Goal: Task Accomplishment & Management: Manage account settings

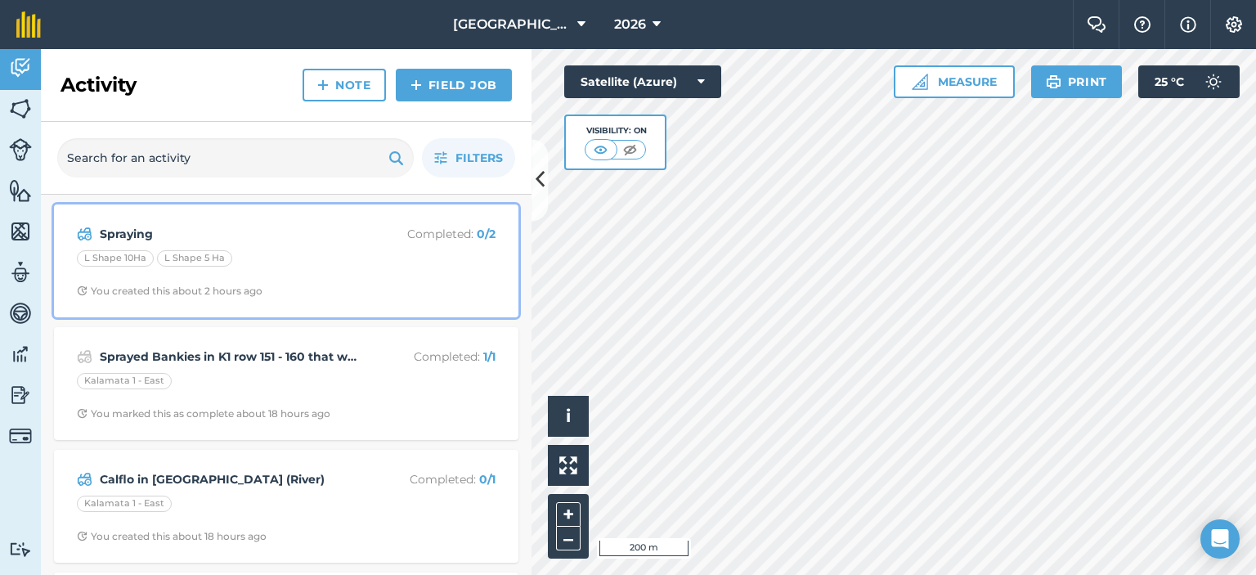
click at [442, 236] on p "Completed : 0 / 2" at bounding box center [431, 234] width 130 height 18
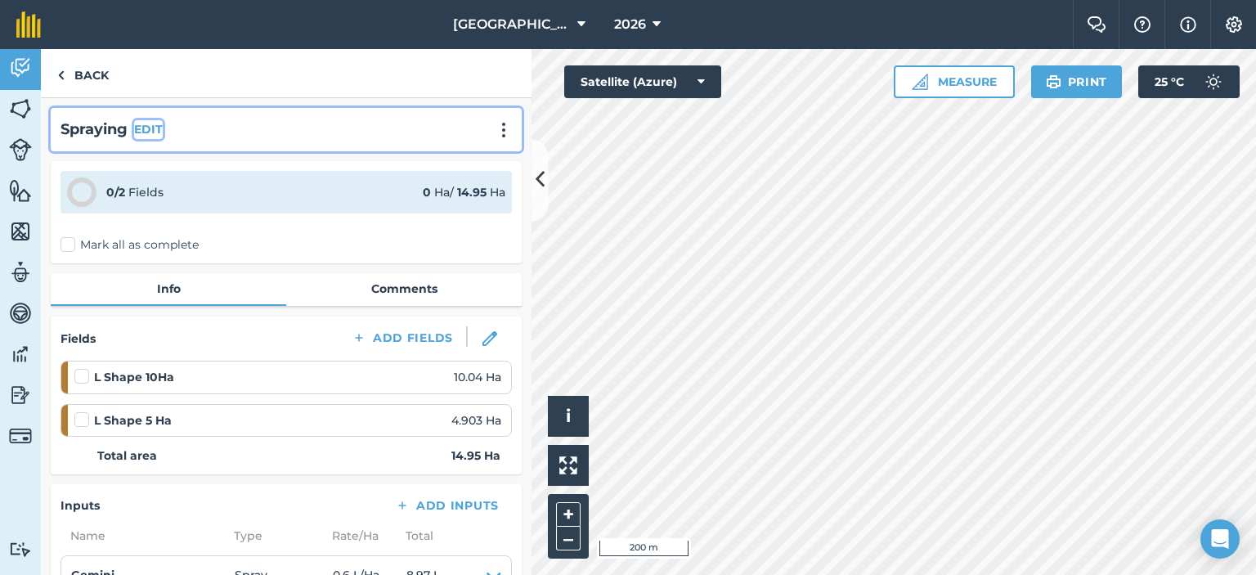
click at [147, 120] on button "EDIT" at bounding box center [148, 129] width 29 height 18
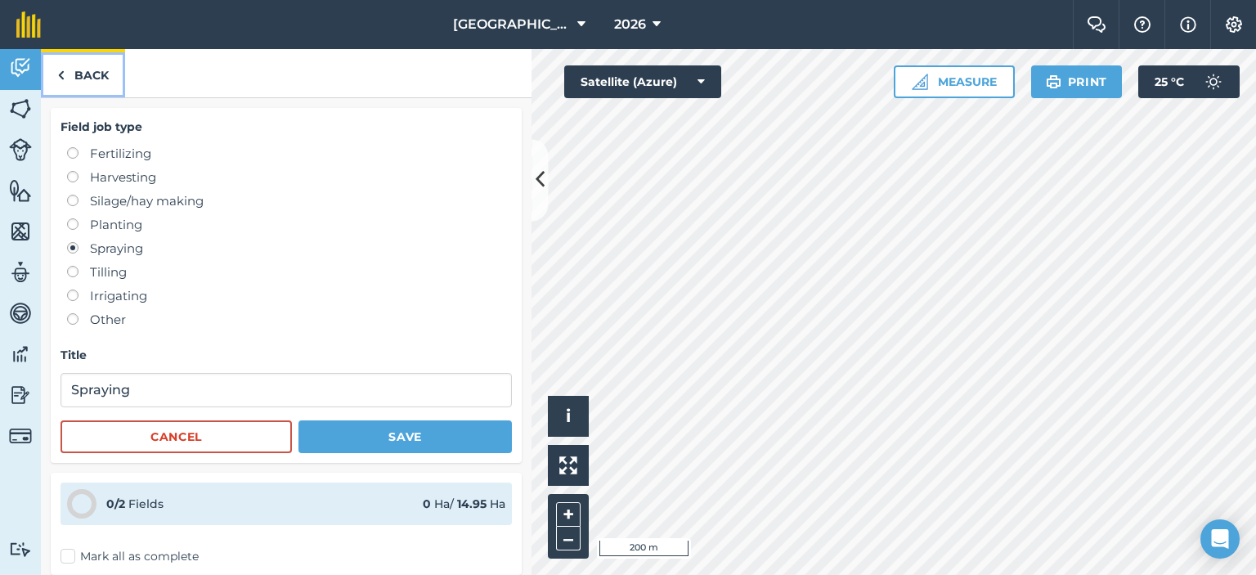
click at [84, 78] on link "Back" at bounding box center [83, 73] width 84 height 48
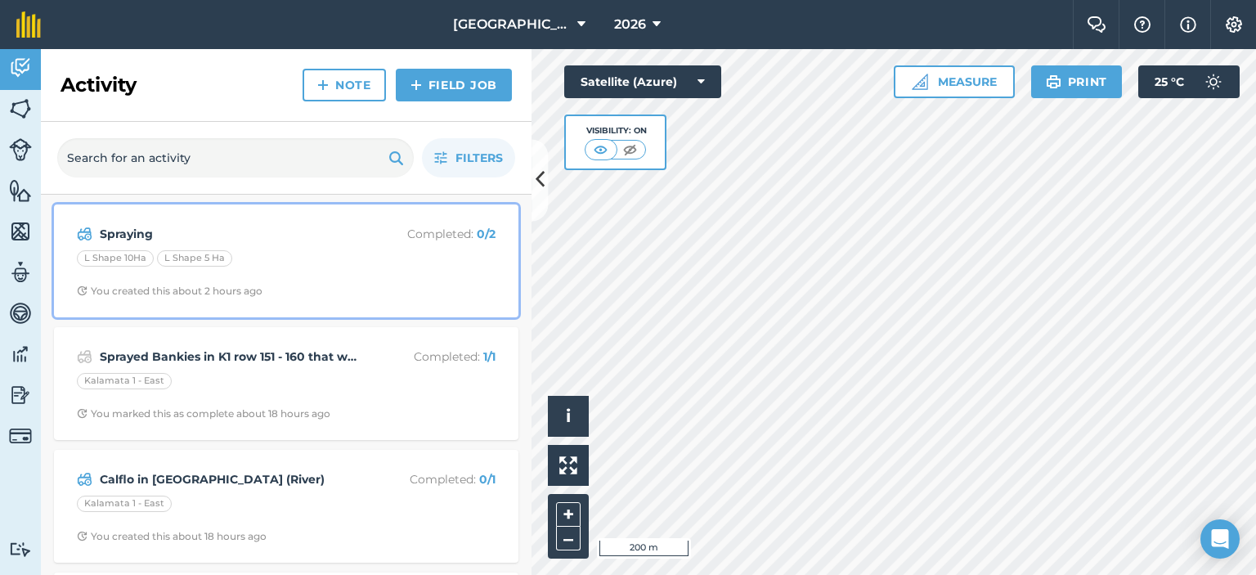
click at [176, 222] on div "Spraying Completed : 0 / 2 L Shape 10Ha L Shape 5 Ha You created this about 2 h…" at bounding box center [286, 260] width 445 height 93
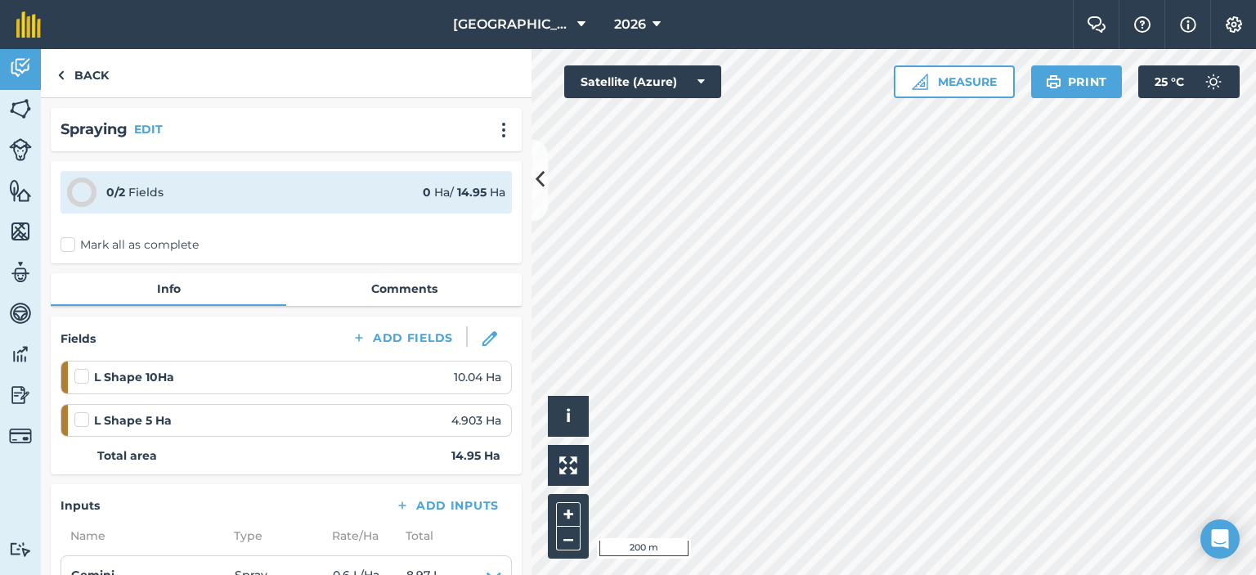
click at [101, 125] on h2 "Spraying" at bounding box center [94, 130] width 67 height 24
click at [115, 132] on h2 "Spraying" at bounding box center [94, 130] width 67 height 24
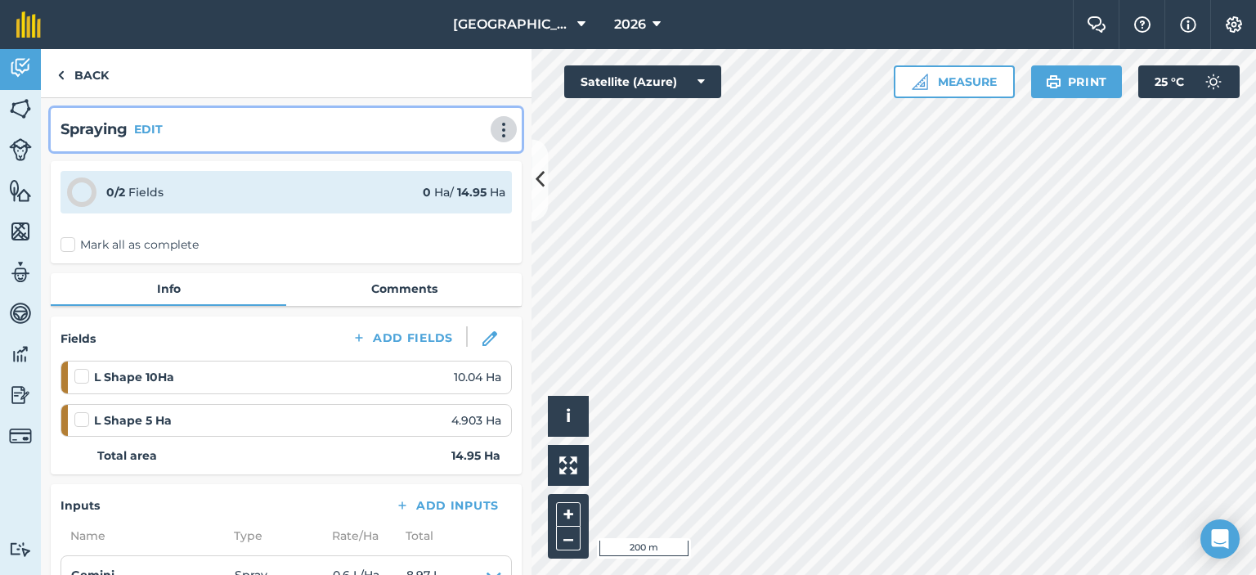
click at [494, 123] on img at bounding box center [504, 130] width 20 height 16
click at [442, 207] on link "Delete" at bounding box center [469, 204] width 105 height 33
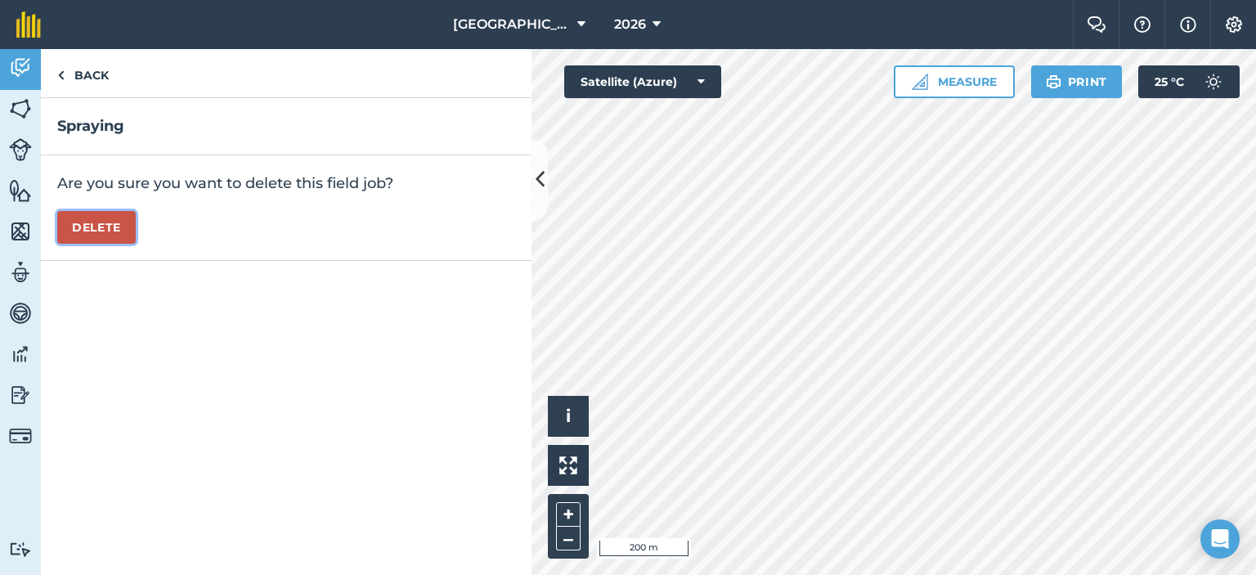
click at [99, 224] on button "Delete" at bounding box center [96, 227] width 79 height 33
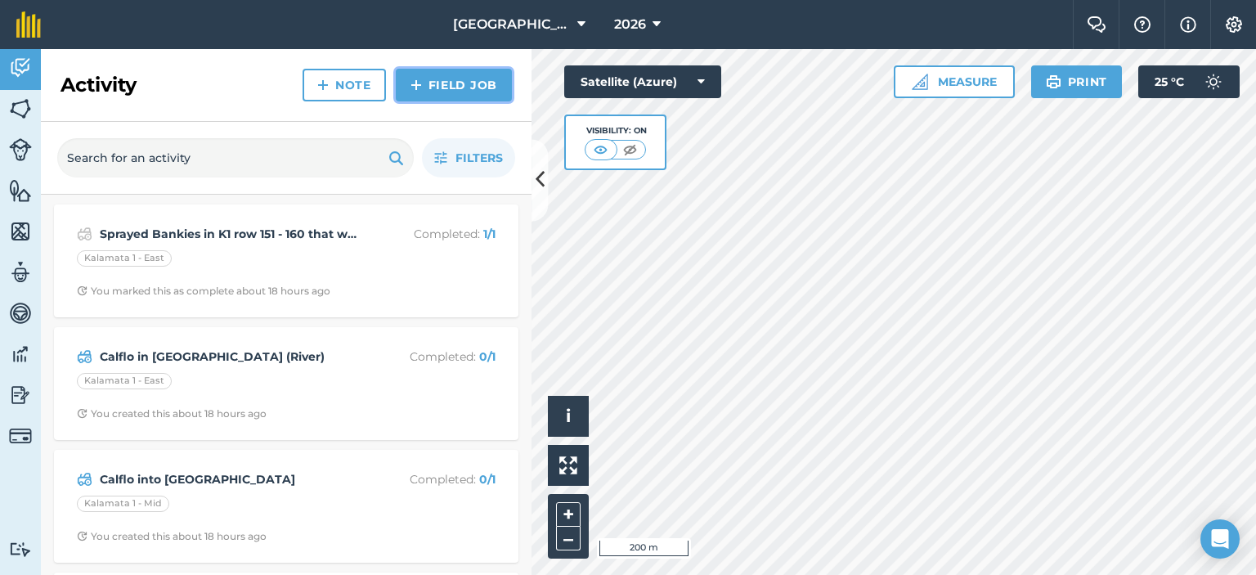
click at [453, 91] on link "Field Job" at bounding box center [454, 85] width 116 height 33
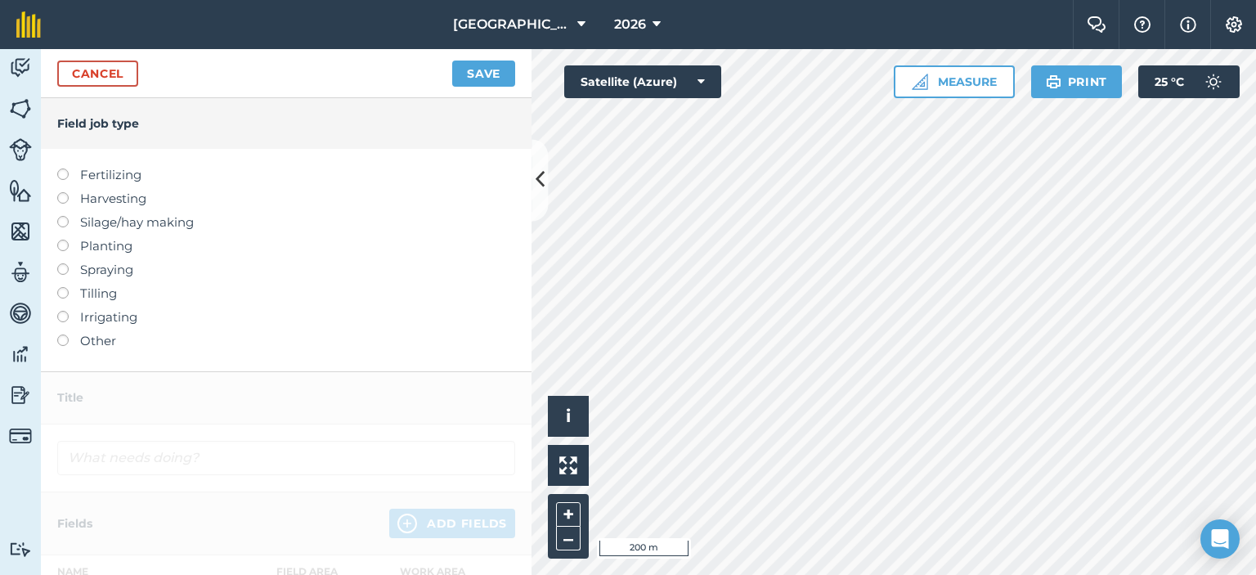
click at [61, 263] on label at bounding box center [68, 263] width 23 height 0
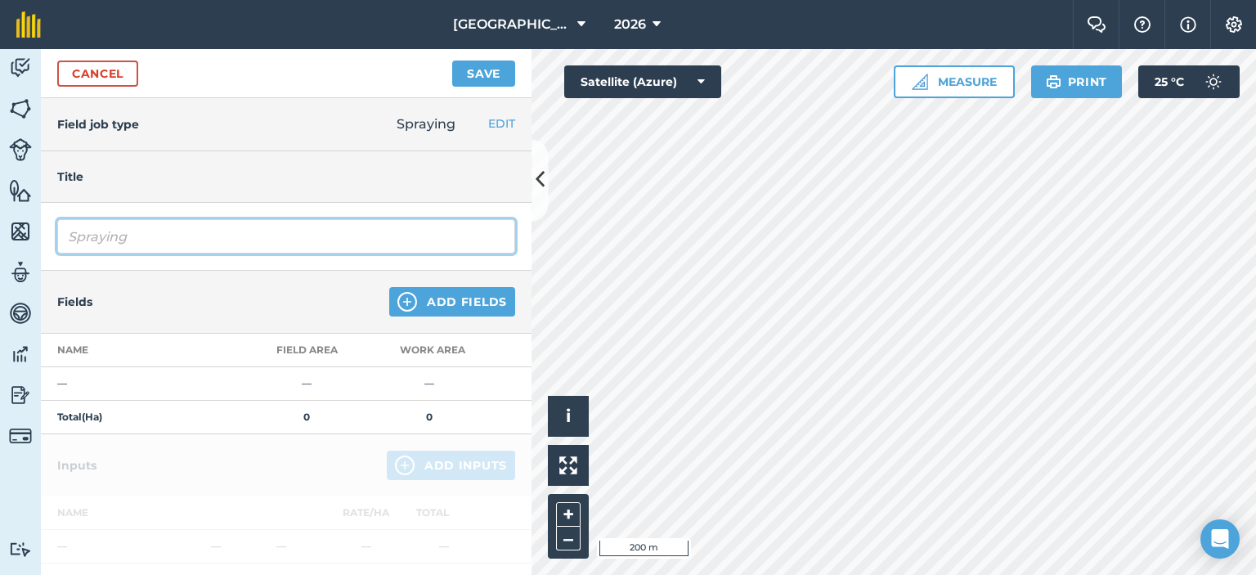
click at [262, 239] on input "Spraying" at bounding box center [286, 236] width 458 height 34
type input "S"
type input "Chinkerinchee Spraying in L-Shape"
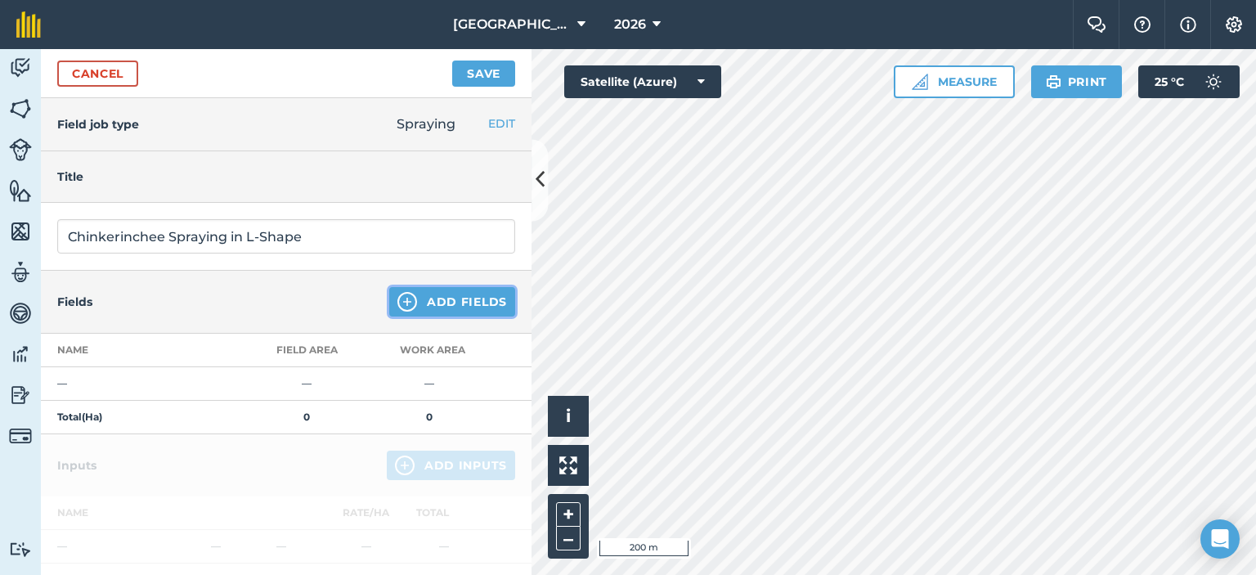
click at [400, 294] on img at bounding box center [407, 302] width 20 height 20
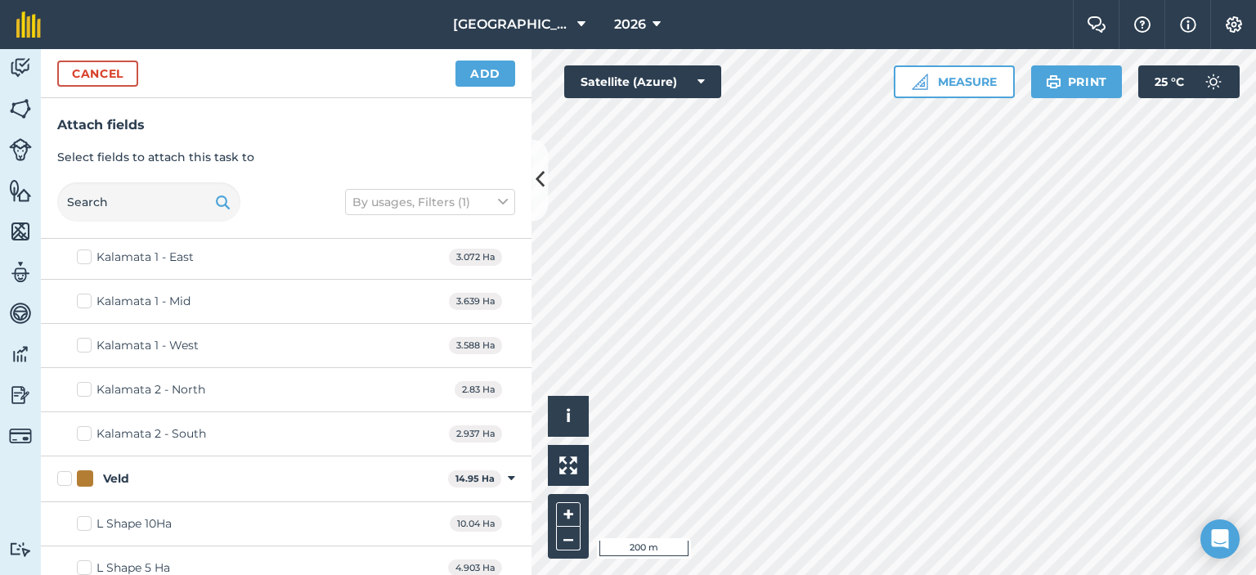
scroll to position [1252, 0]
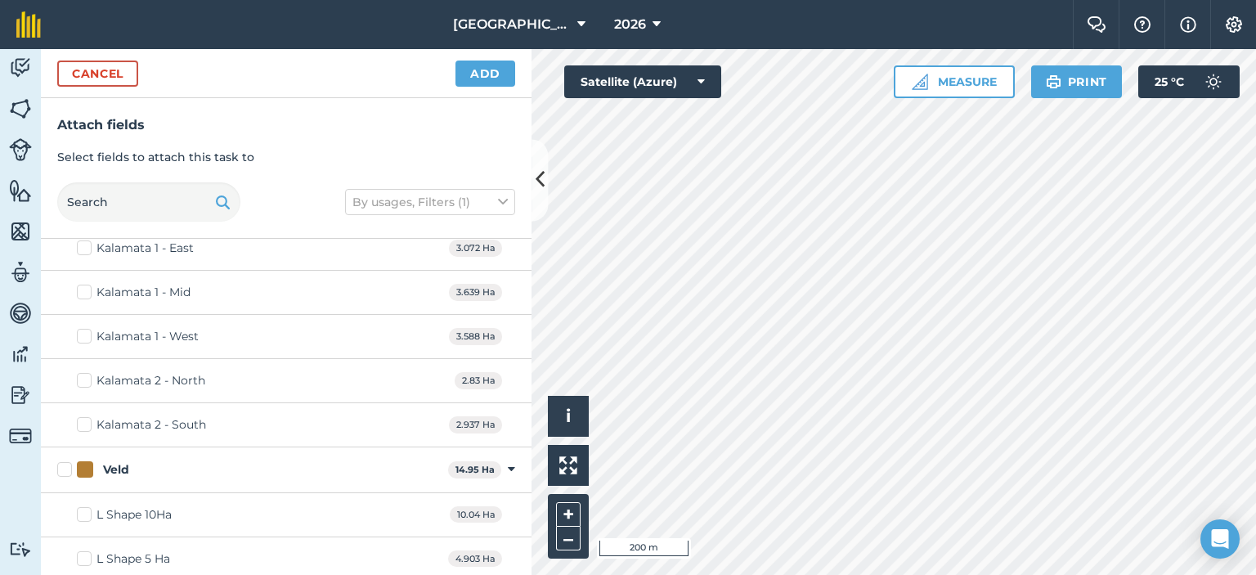
click at [79, 506] on label "L Shape 10Ha" at bounding box center [124, 514] width 95 height 17
click at [79, 506] on input "L Shape 10Ha" at bounding box center [82, 511] width 11 height 11
checkbox input "true"
click at [88, 550] on label "L Shape 5 Ha" at bounding box center [123, 558] width 93 height 17
click at [88, 550] on input "L Shape 5 Ha" at bounding box center [82, 555] width 11 height 11
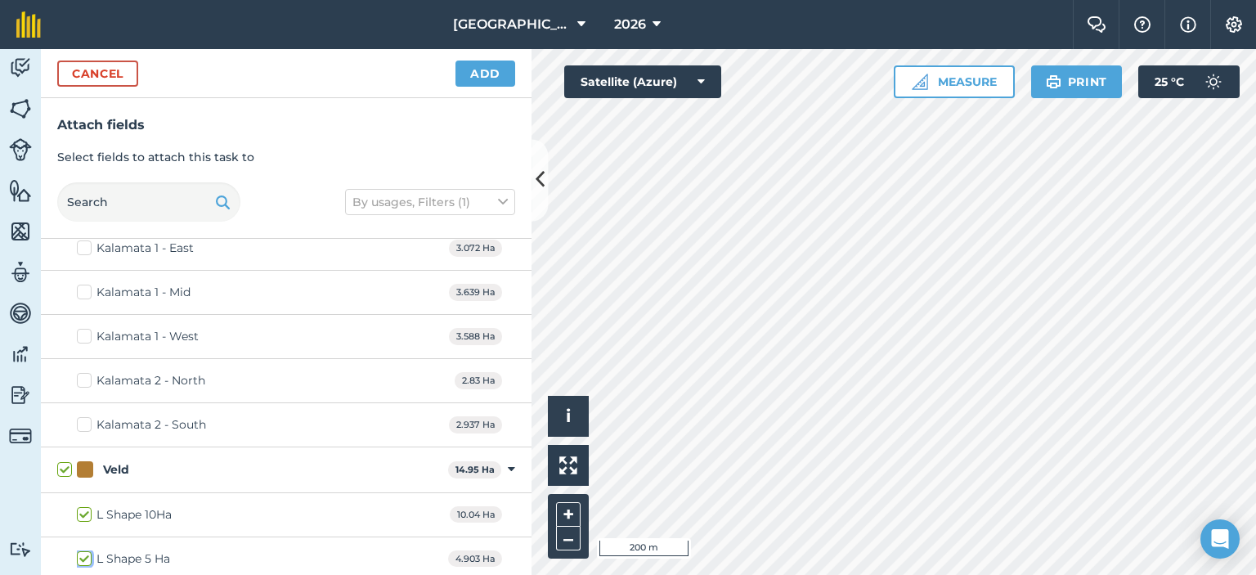
checkbox input "true"
click at [506, 79] on button "Add" at bounding box center [486, 74] width 60 height 26
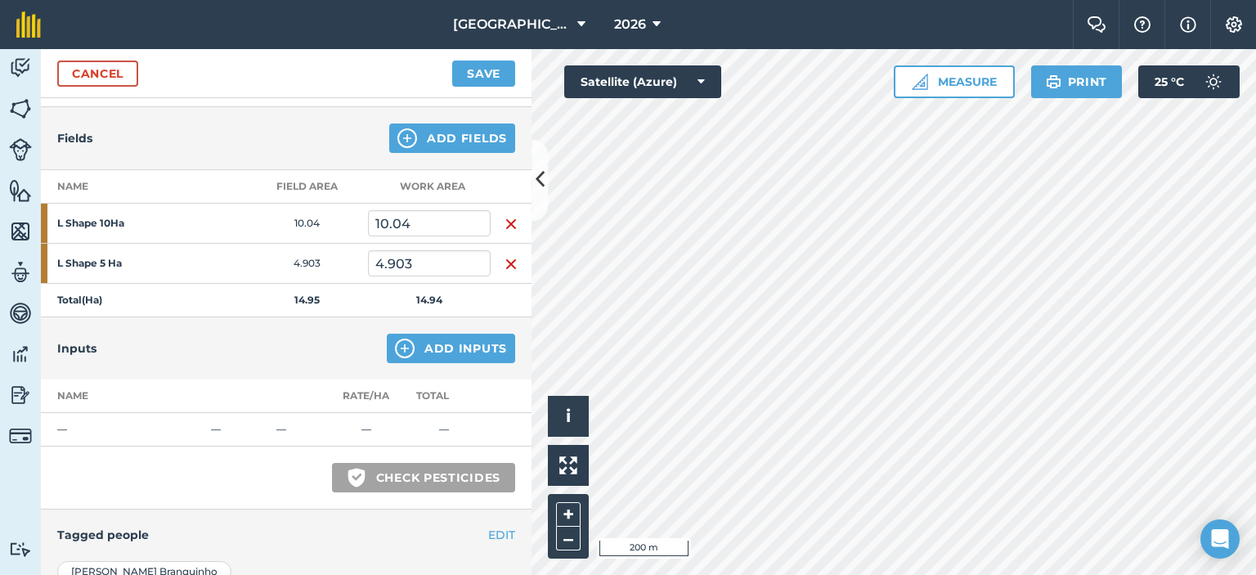
scroll to position [245, 0]
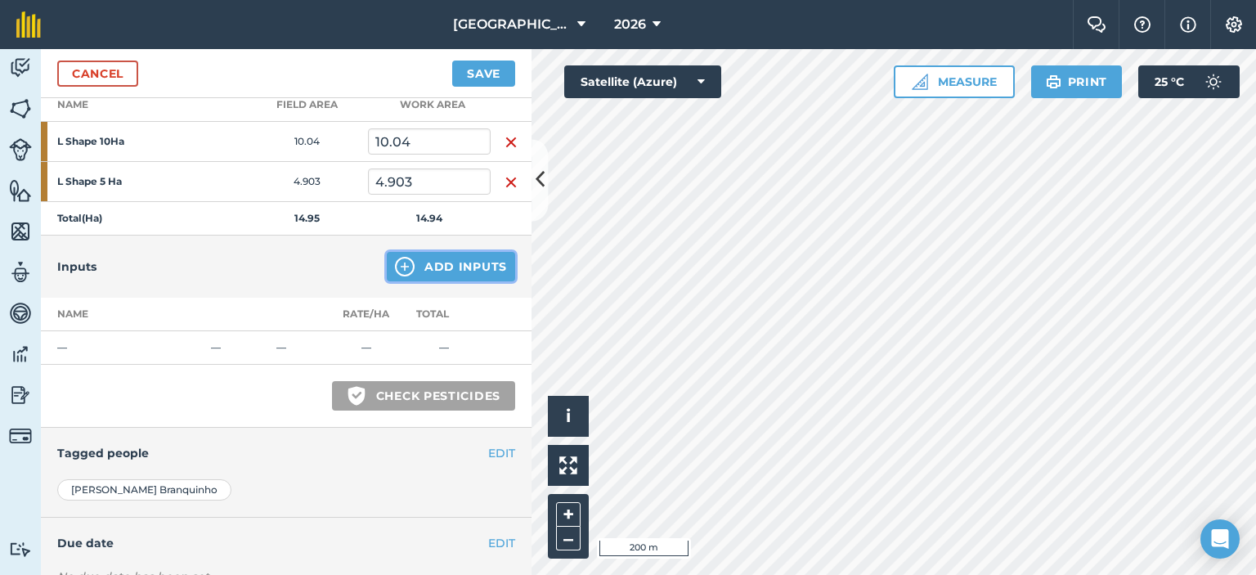
click at [455, 264] on button "Add Inputs" at bounding box center [451, 266] width 128 height 29
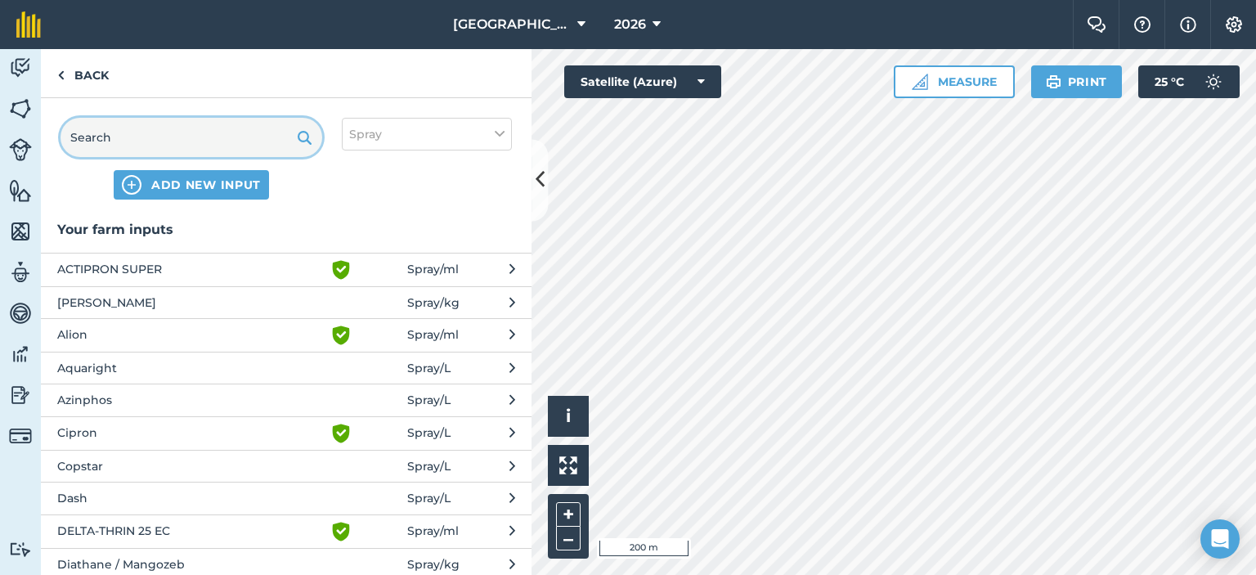
click at [232, 140] on input "text" at bounding box center [192, 137] width 262 height 39
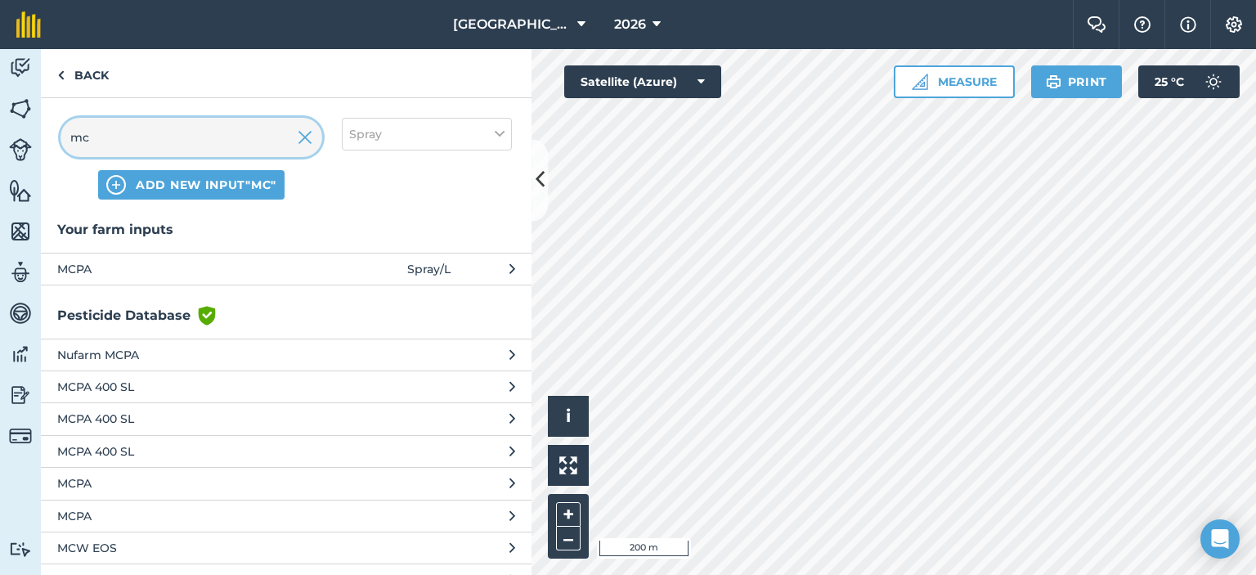
type input "mc"
click at [296, 262] on span "MCPA" at bounding box center [190, 269] width 267 height 18
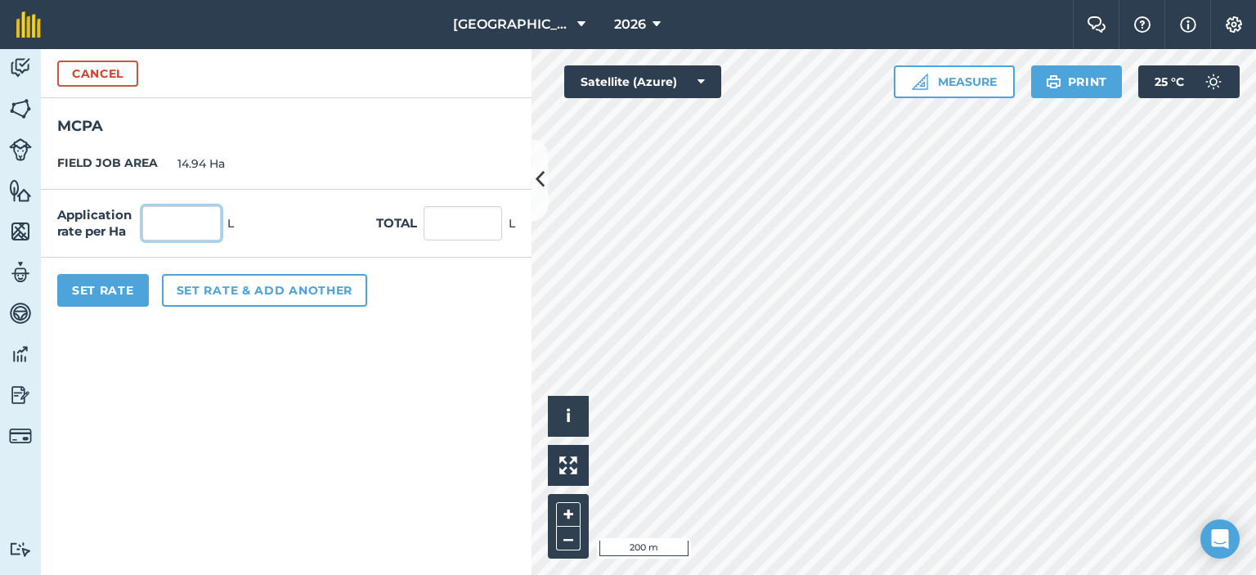
click at [208, 216] on input "text" at bounding box center [181, 223] width 79 height 34
type input "2.5"
type input "37.35"
click at [245, 371] on form "Cancel MCPA FIELD JOB AREA 14.94 Ha Application rate per Ha 2.5 L Total 37.35 L…" at bounding box center [286, 312] width 491 height 526
click at [213, 287] on button "Set rate & add another" at bounding box center [264, 290] width 205 height 33
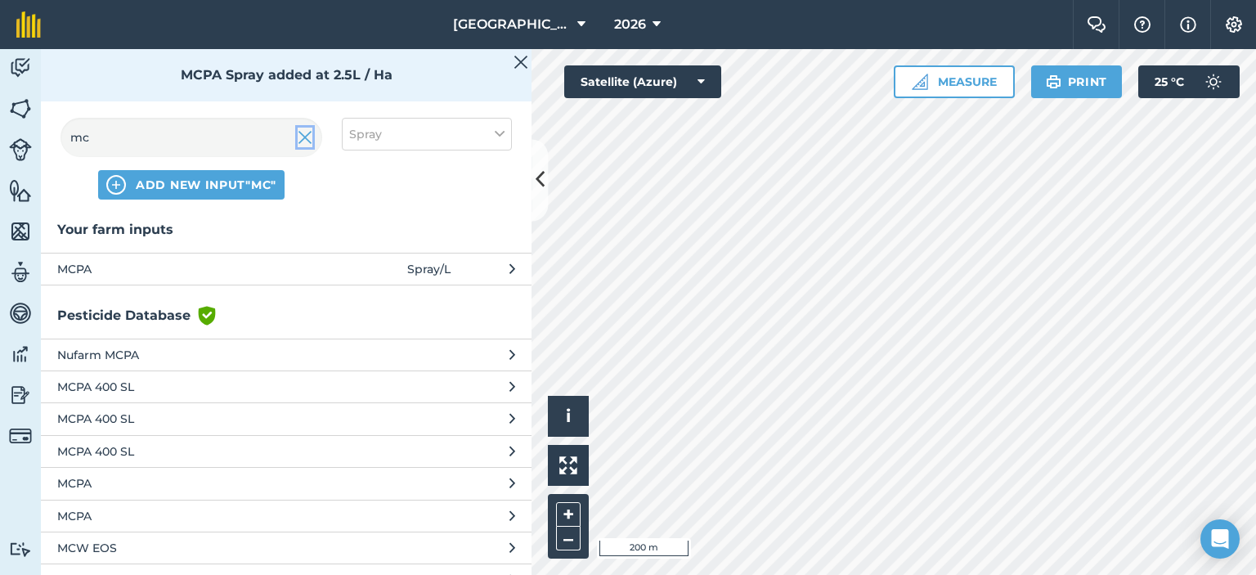
click at [303, 136] on img at bounding box center [305, 138] width 15 height 20
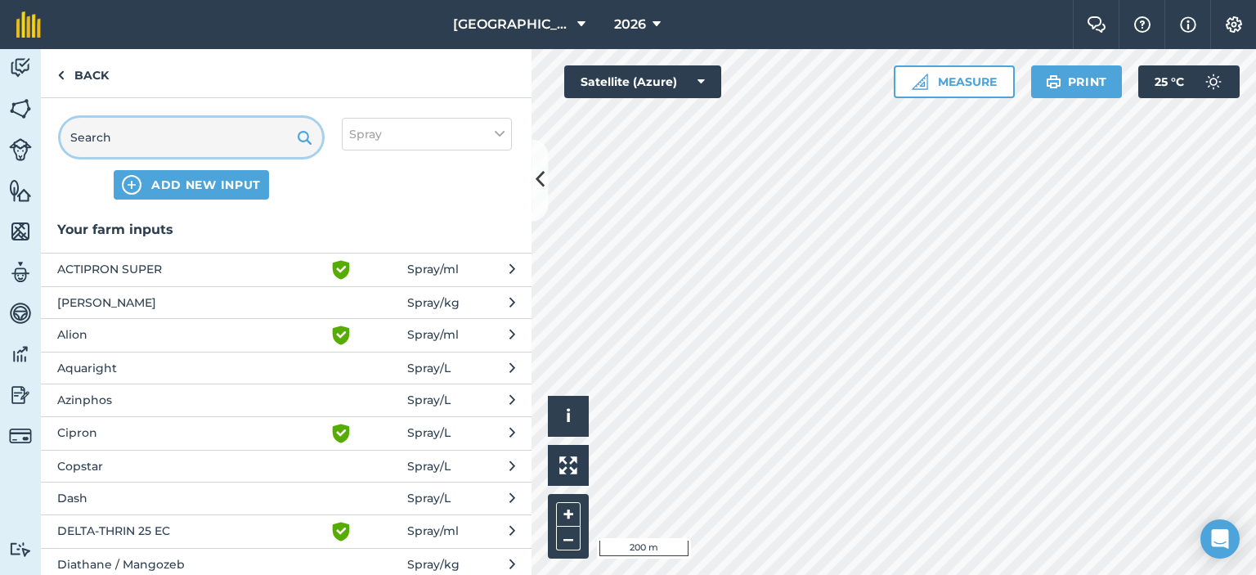
click at [268, 137] on input "text" at bounding box center [192, 137] width 262 height 39
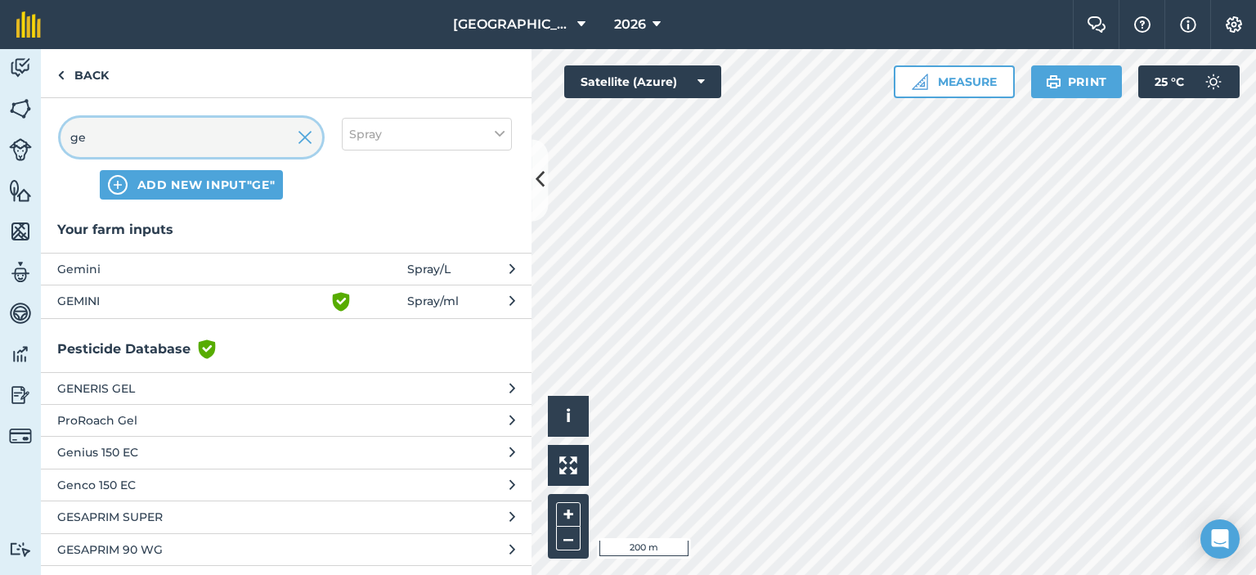
type input "ge"
click at [447, 305] on span "Spray / ml" at bounding box center [433, 302] width 52 height 20
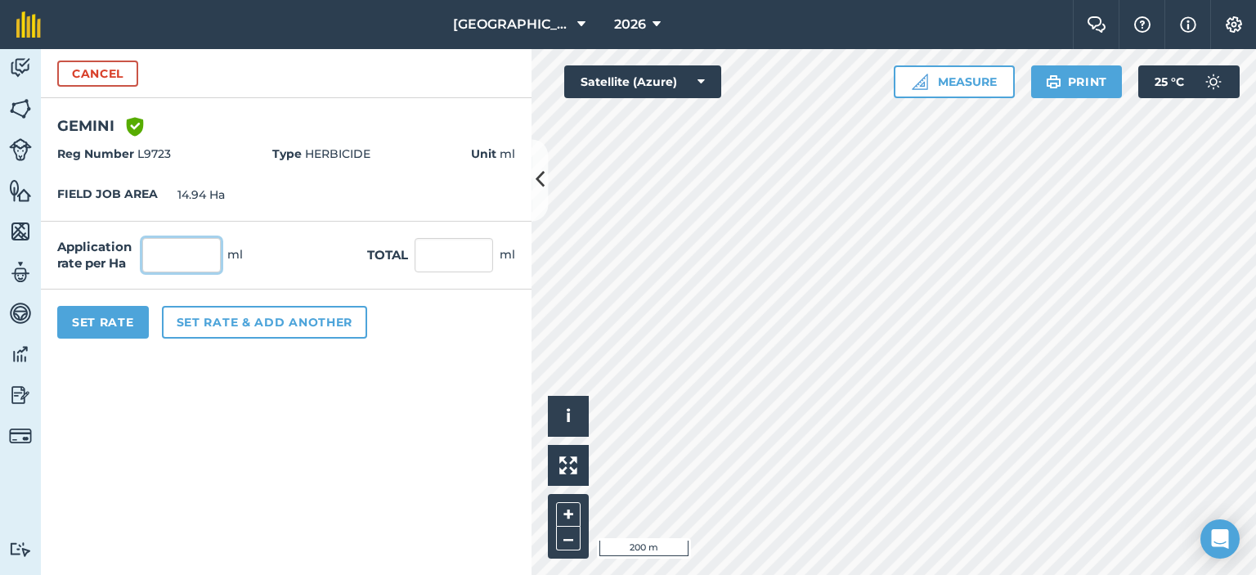
click at [183, 263] on input "text" at bounding box center [181, 255] width 79 height 34
type input "60"
type input "896.4"
click at [236, 379] on form "Cancel GEMINI Green shield with white tick Reg Number L9723 Type HERBICIDE Unit…" at bounding box center [286, 312] width 491 height 526
click at [226, 321] on button "Set rate & add another" at bounding box center [264, 322] width 205 height 33
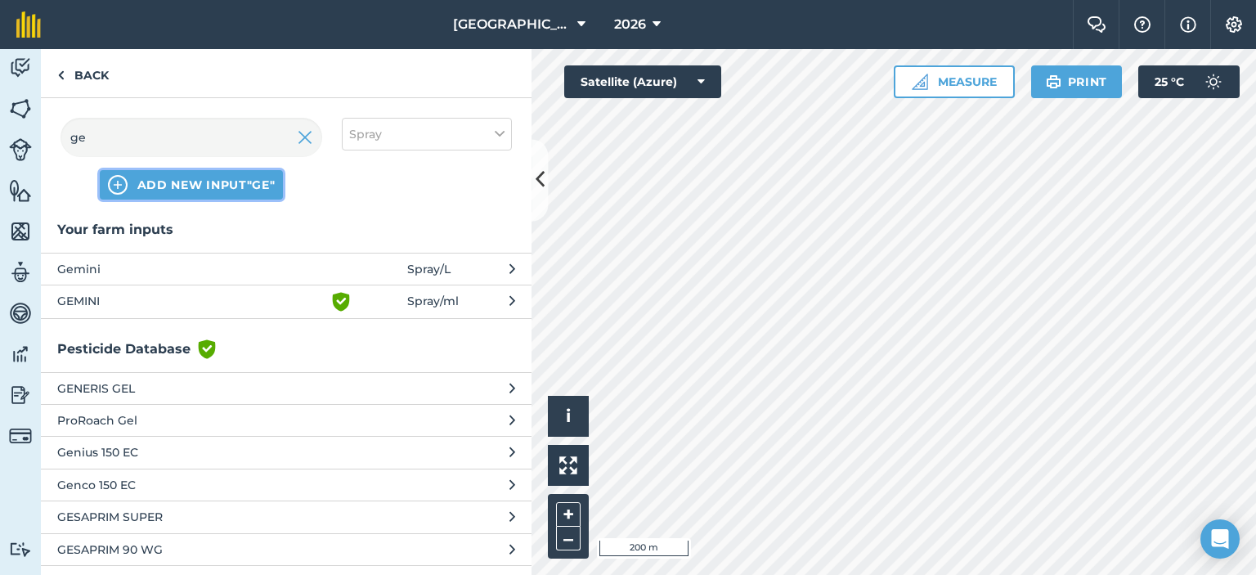
click at [226, 178] on span "ADD NEW INPUT "ge"" at bounding box center [206, 185] width 138 height 16
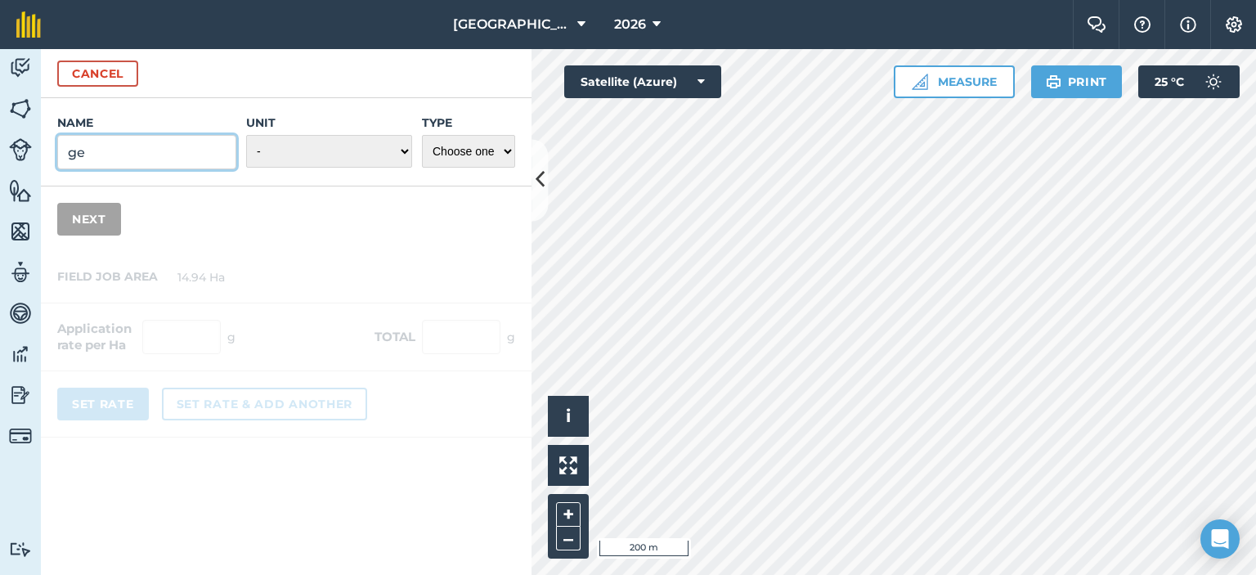
click at [133, 151] on input "ge" at bounding box center [146, 152] width 179 height 34
type input "g"
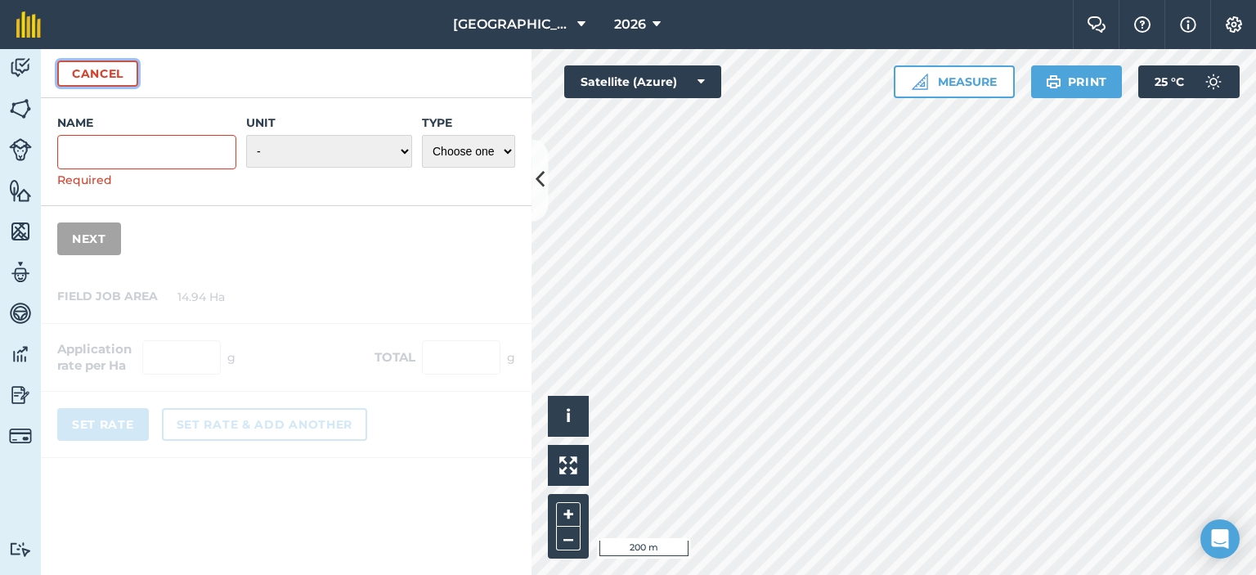
click at [127, 65] on button "Cancel" at bounding box center [97, 74] width 81 height 26
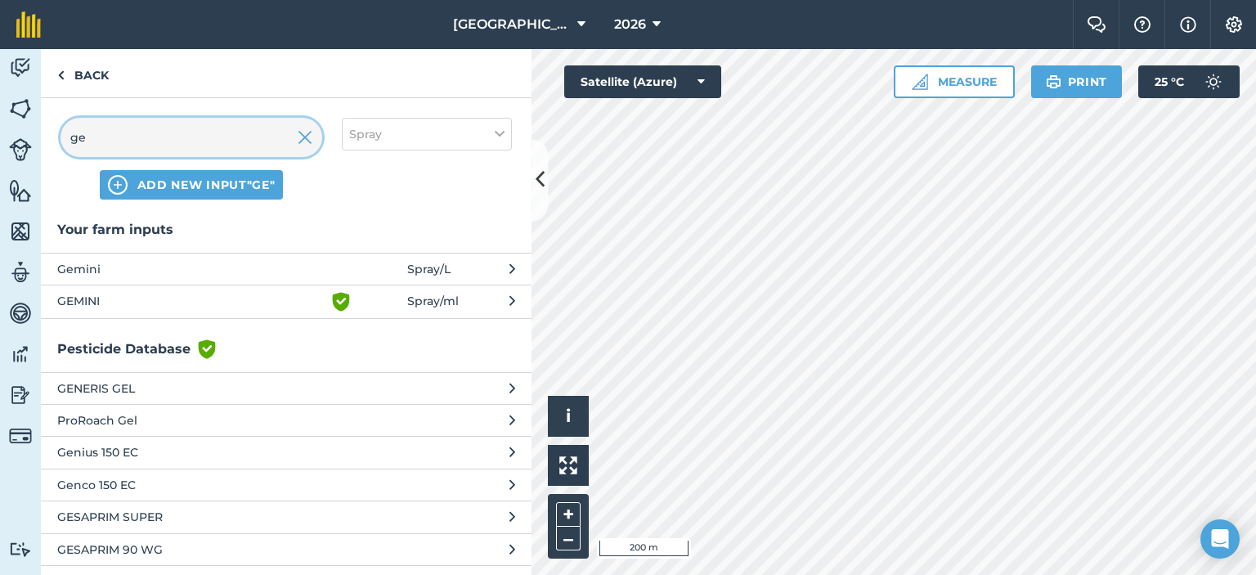
click at [143, 137] on input "ge" at bounding box center [192, 137] width 262 height 39
type input "g"
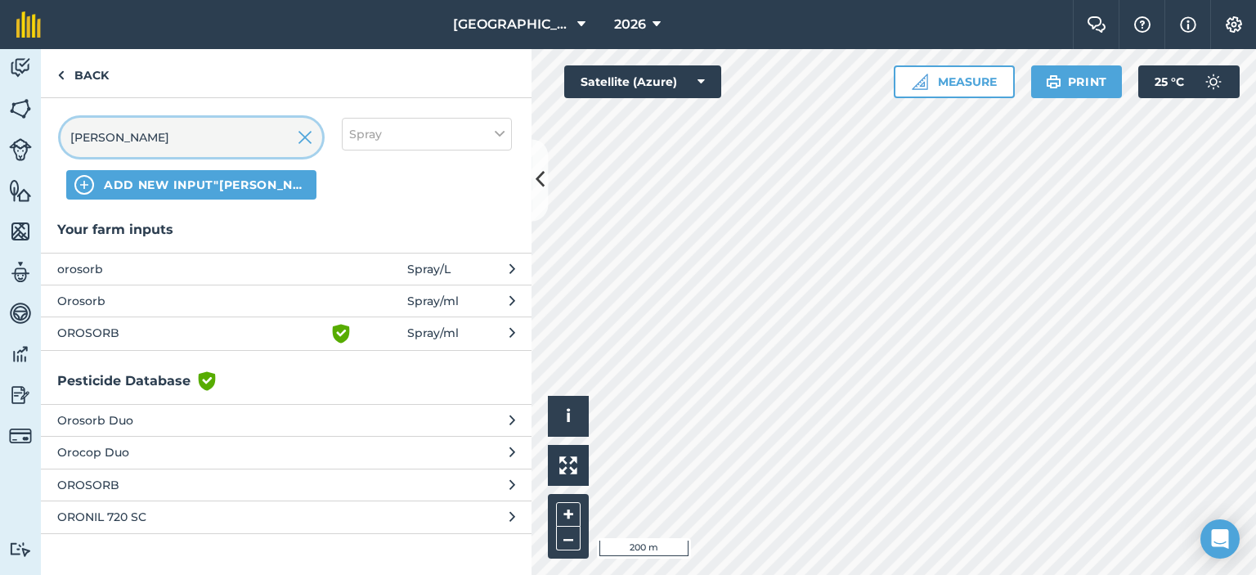
type input "[PERSON_NAME]"
click at [333, 297] on span at bounding box center [369, 301] width 76 height 18
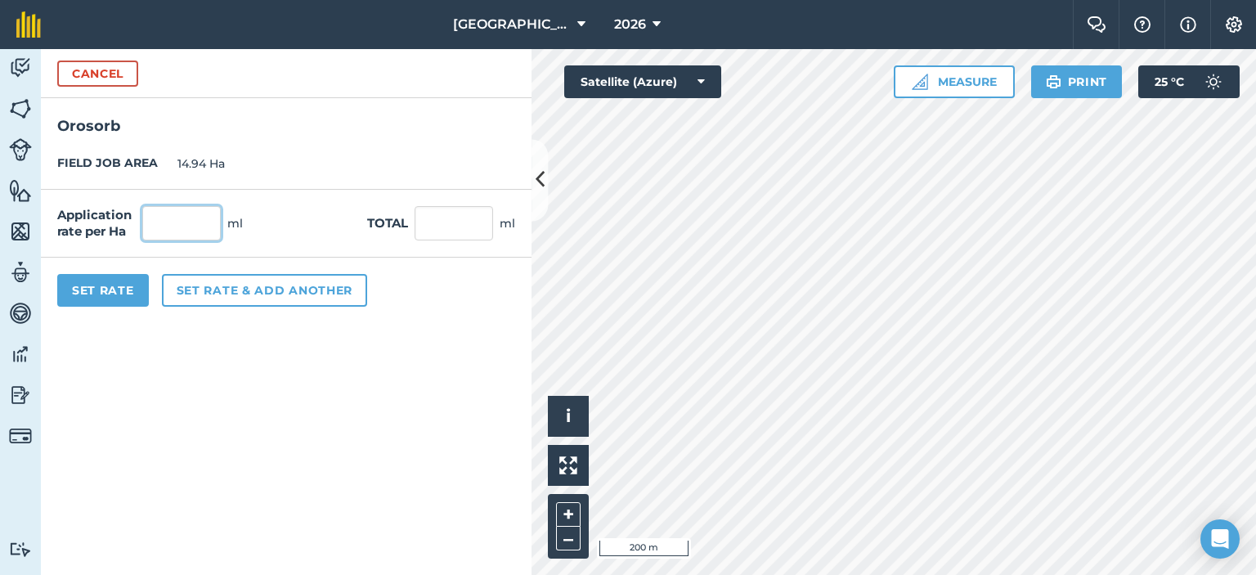
click at [204, 221] on input "text" at bounding box center [181, 223] width 79 height 34
type input "300"
type input "4,482"
click at [219, 389] on form "Cancel Orosorb FIELD JOB AREA 14.94 Ha Application rate per Ha 300 ml Total 4,4…" at bounding box center [286, 312] width 491 height 526
click at [119, 77] on button "Cancel" at bounding box center [97, 74] width 81 height 26
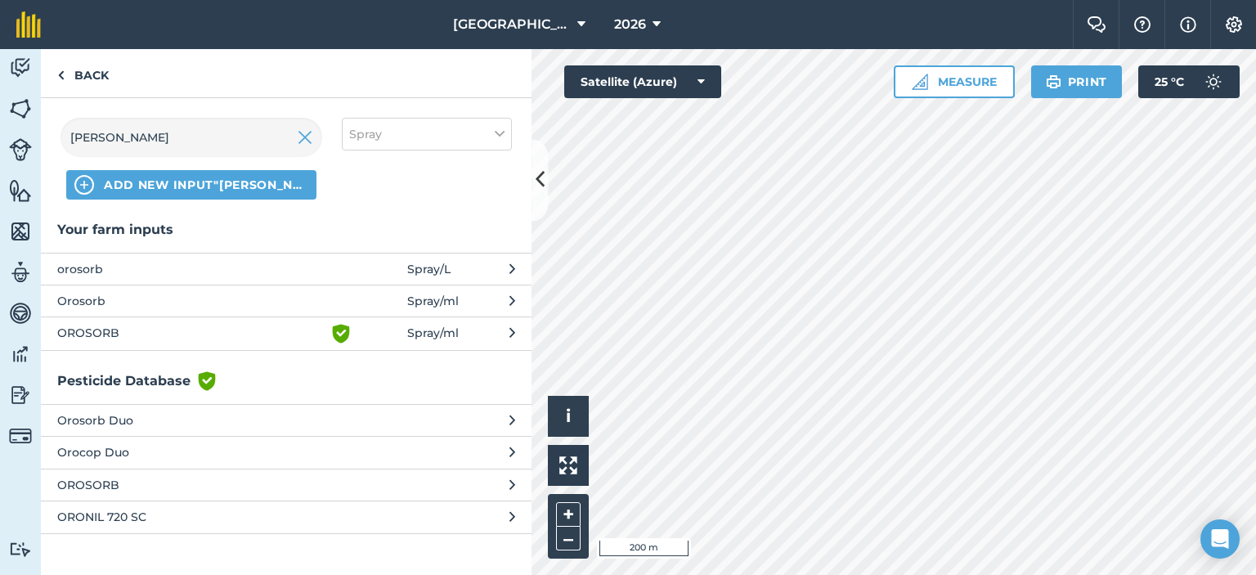
click at [273, 264] on span "orosorb" at bounding box center [190, 269] width 267 height 18
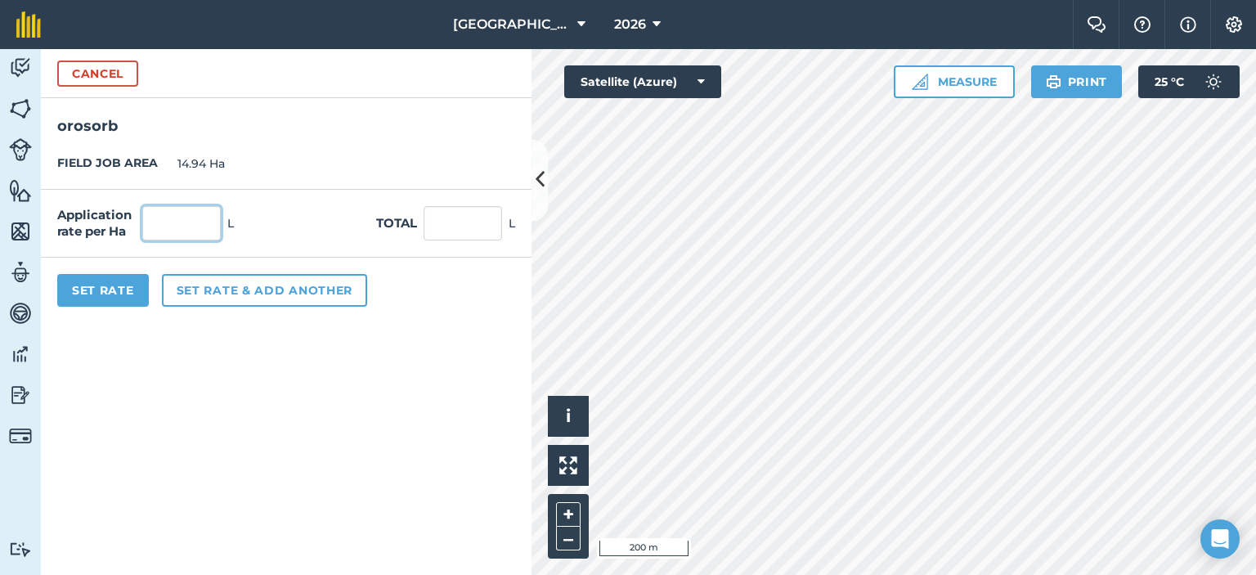
click at [214, 238] on input "text" at bounding box center [181, 223] width 79 height 34
type input "0.3"
type input "4.482"
click at [251, 431] on form "Cancel orosorb FIELD JOB AREA 14.94 Ha Application rate per Ha 0.3 L Total 4.48…" at bounding box center [286, 312] width 491 height 526
click at [135, 288] on button "Set Rate" at bounding box center [103, 290] width 92 height 33
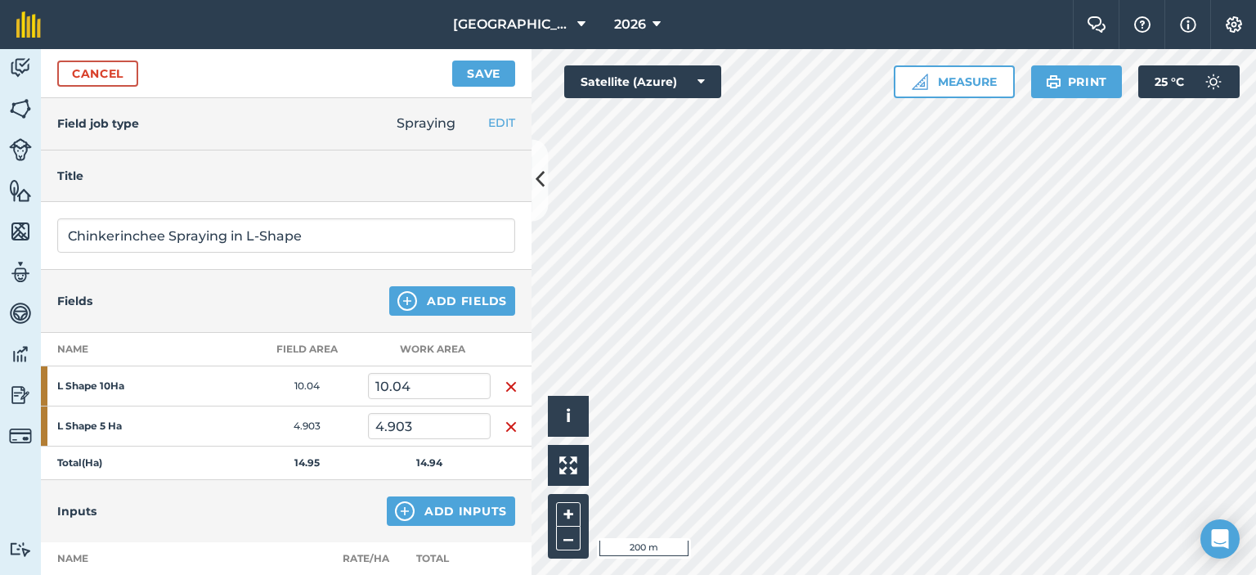
scroll to position [0, 0]
click at [488, 66] on button "Save" at bounding box center [483, 74] width 63 height 26
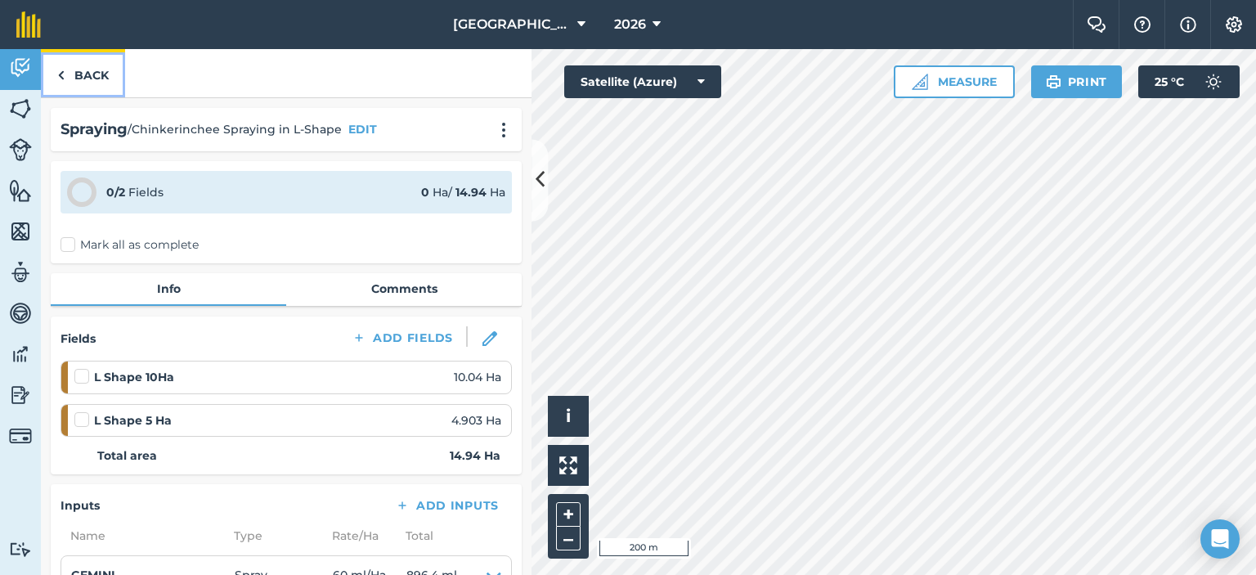
click at [61, 77] on img at bounding box center [60, 75] width 7 height 20
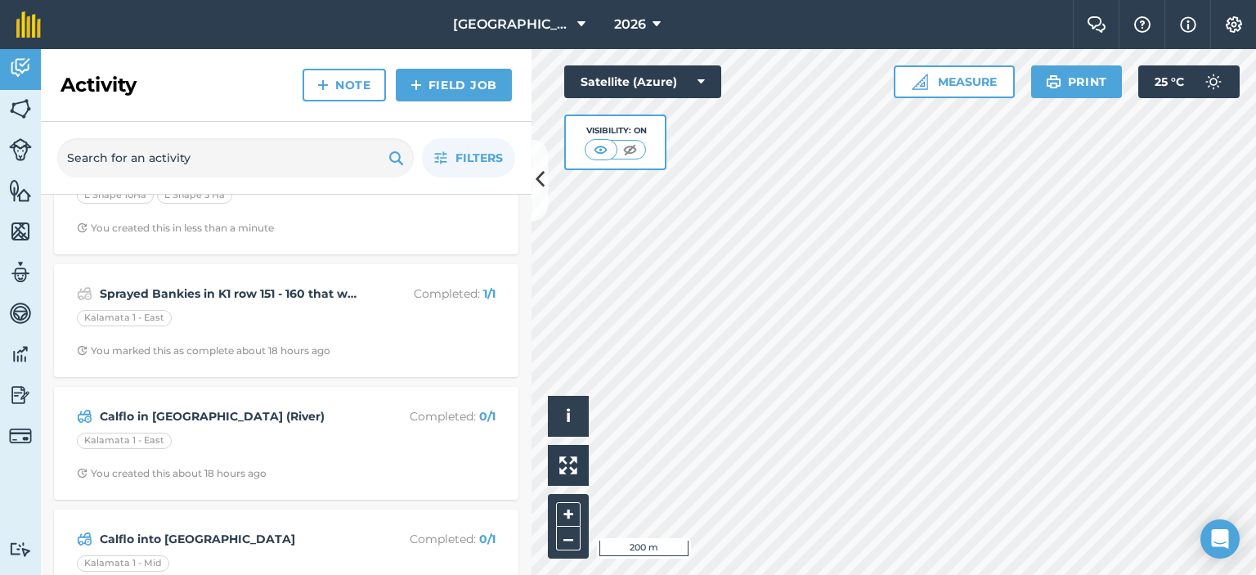
scroll to position [164, 0]
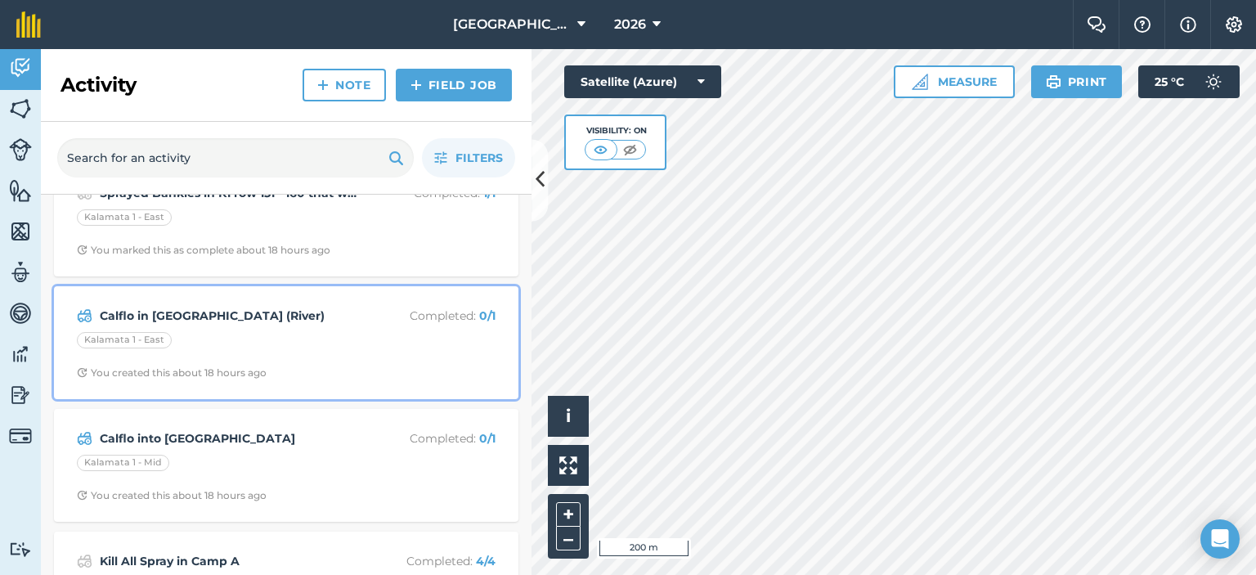
click at [354, 326] on div "Calflo in [GEOGRAPHIC_DATA] (River) Completed : 0 / 1 Kalamata 1 - East You cre…" at bounding box center [286, 342] width 445 height 93
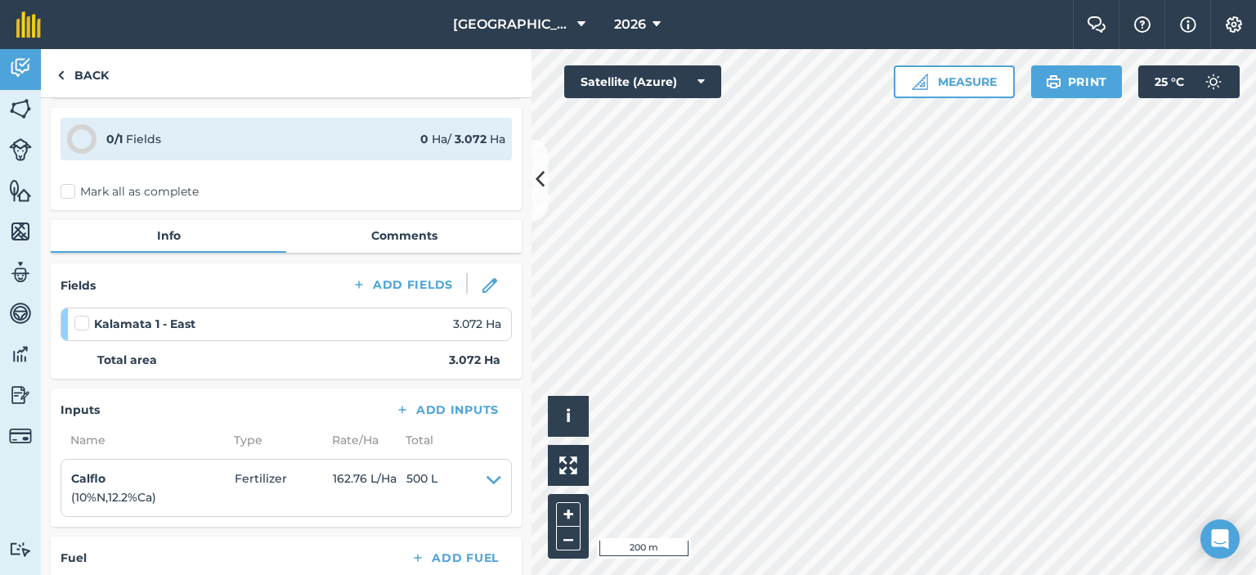
scroll to position [82, 0]
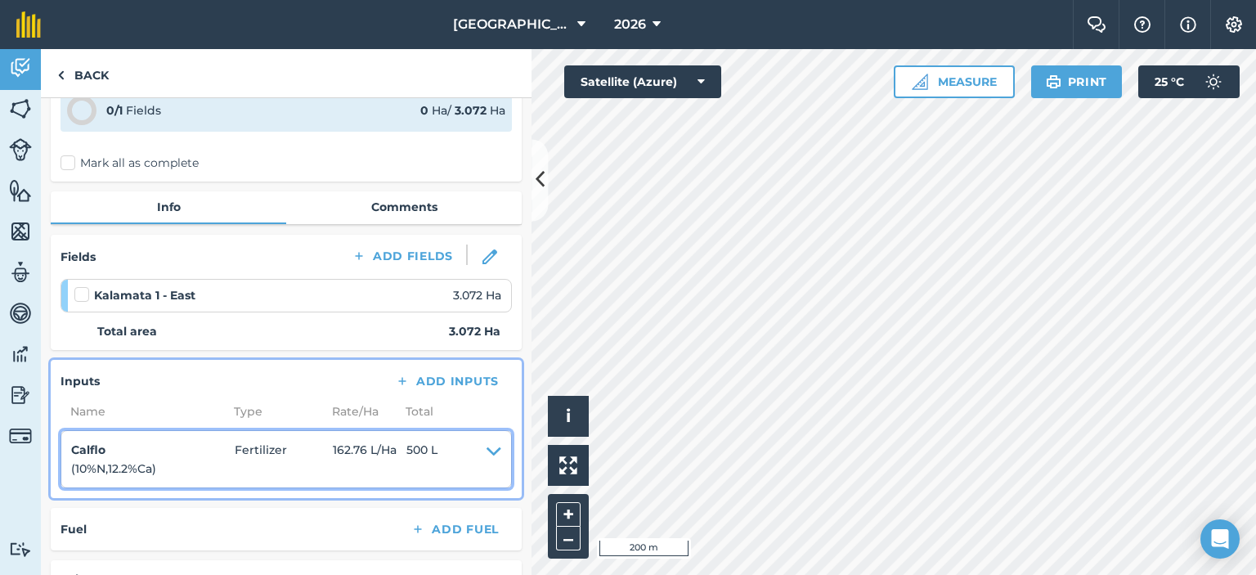
click at [487, 451] on icon at bounding box center [494, 459] width 15 height 37
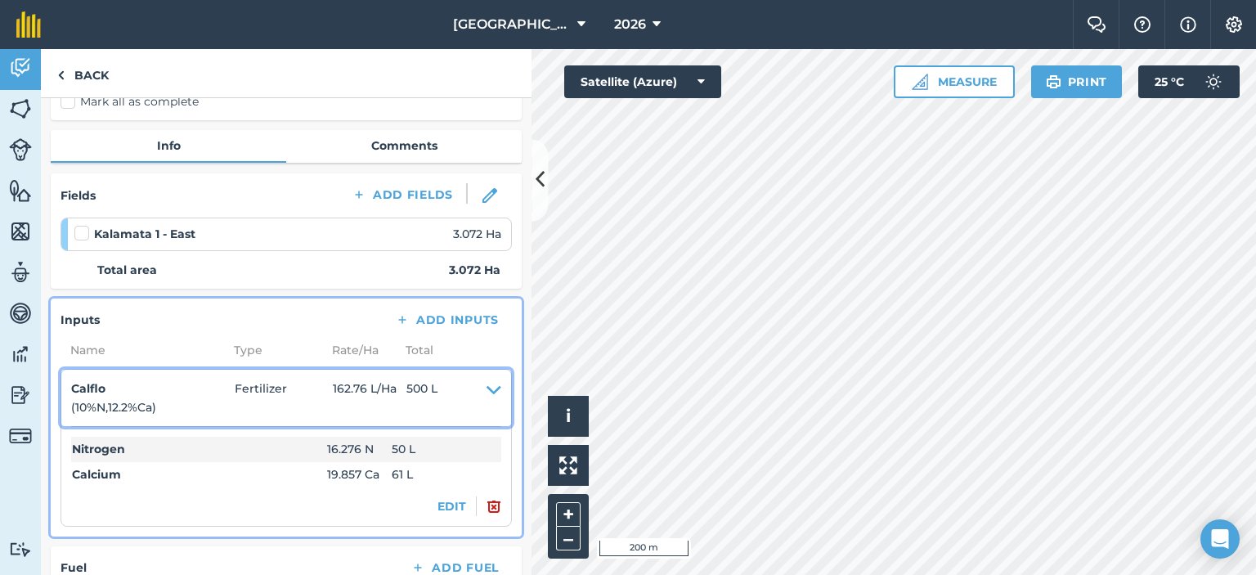
scroll to position [245, 0]
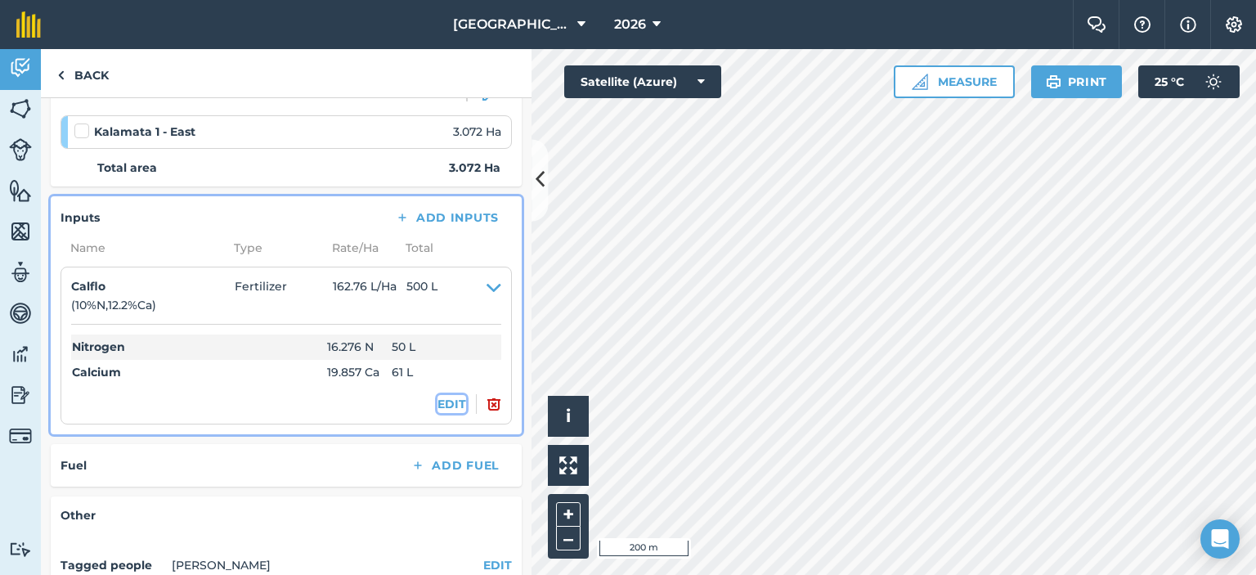
click at [438, 398] on button "EDIT" at bounding box center [452, 404] width 29 height 18
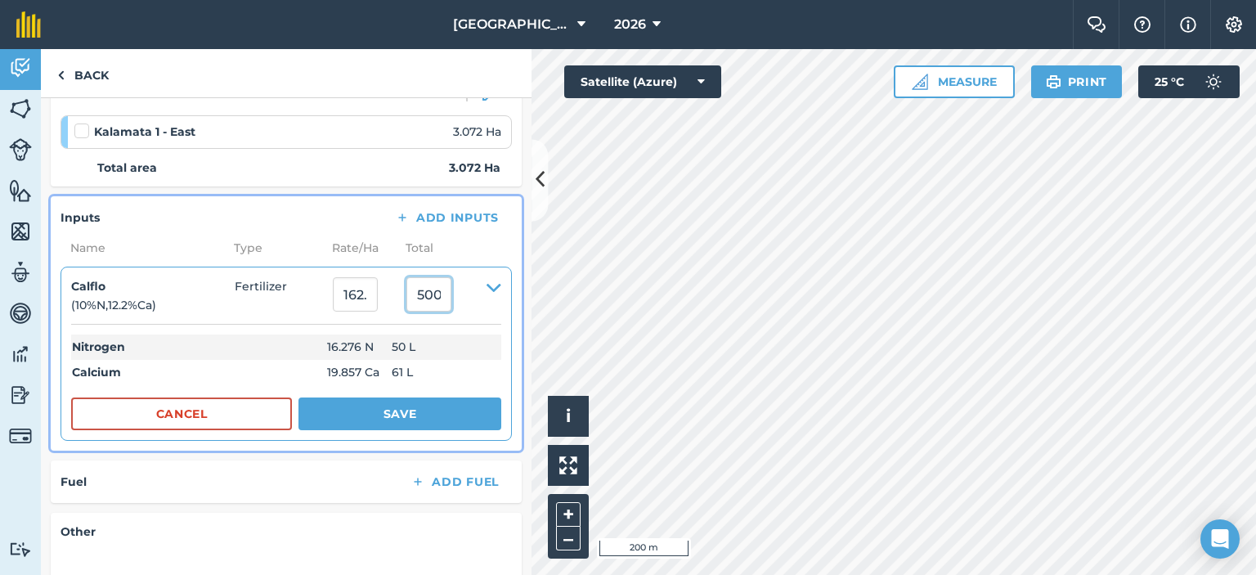
click at [441, 297] on input "500.00001024000005" at bounding box center [428, 294] width 45 height 34
type input "530.00001024000005"
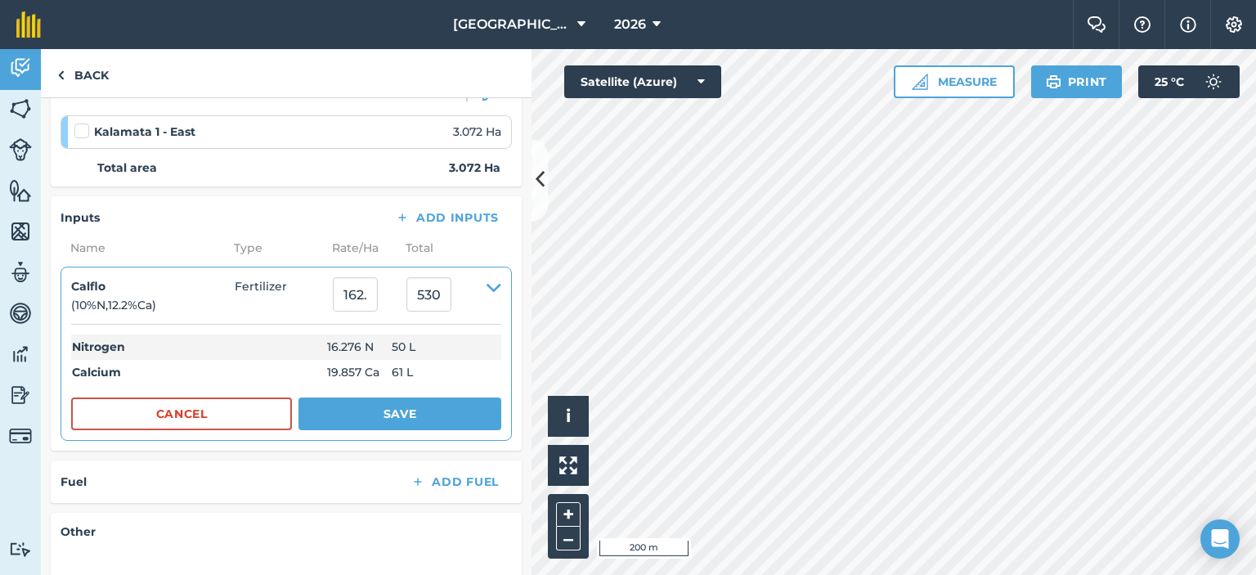
type input "172.526045"
type input "530.00001024"
click at [454, 526] on h4 "Other" at bounding box center [286, 532] width 451 height 18
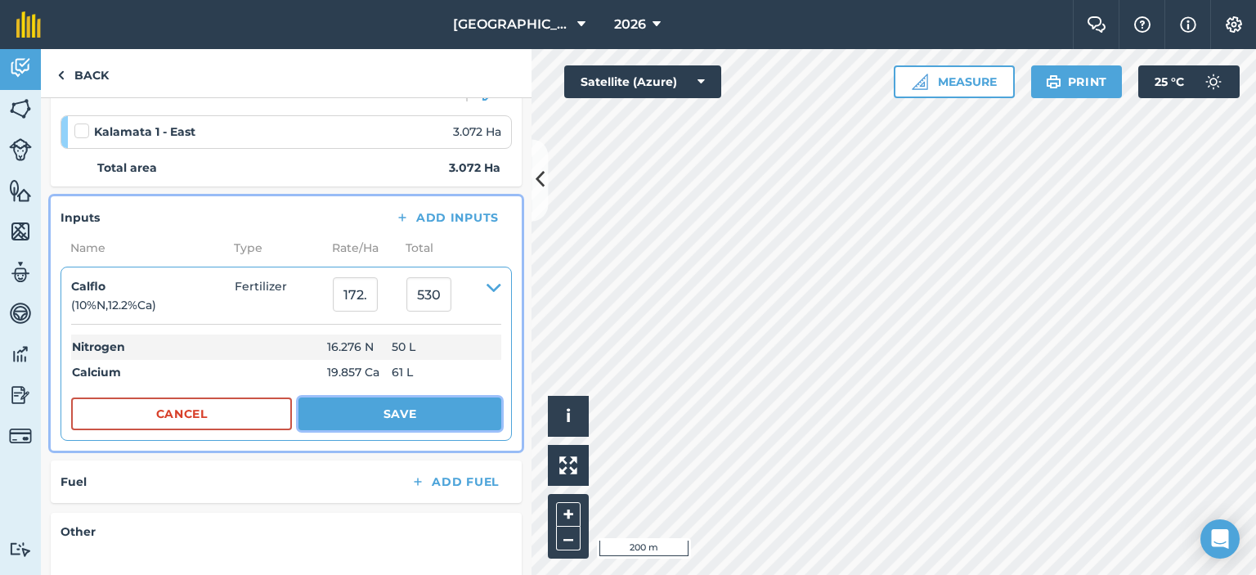
click at [431, 409] on button "Save" at bounding box center [400, 413] width 203 height 33
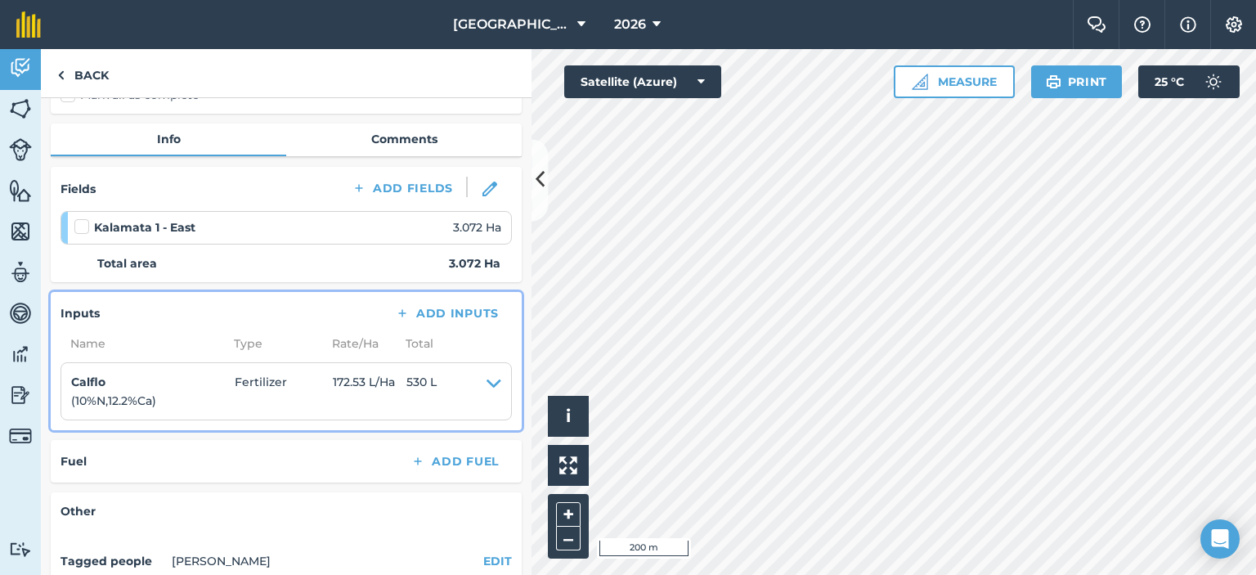
scroll to position [0, 0]
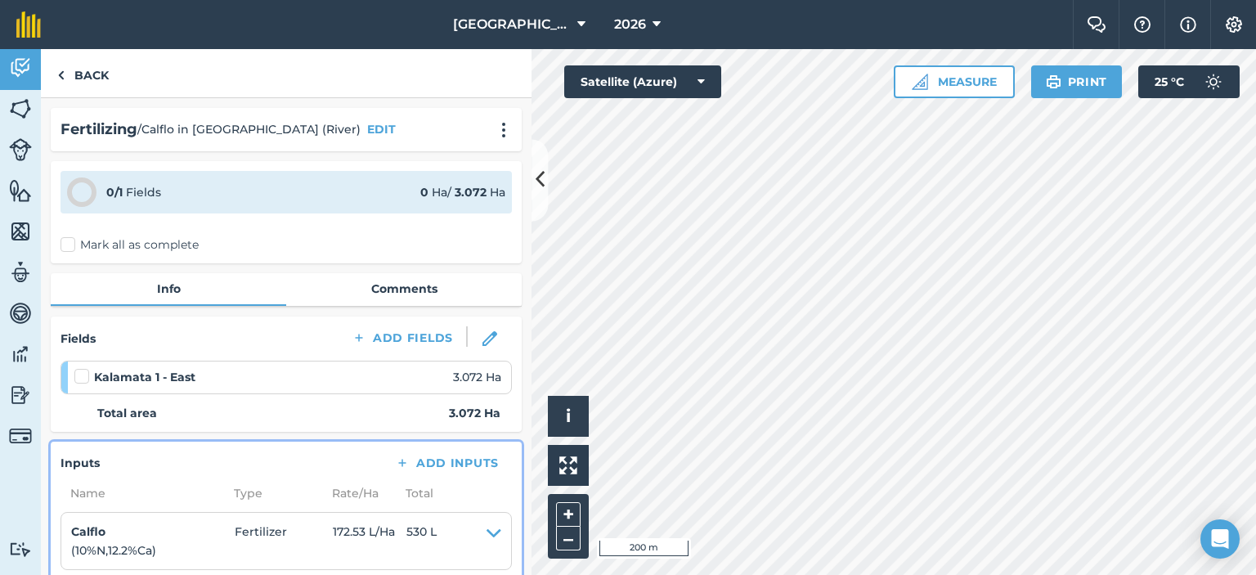
click at [70, 240] on label "Mark all as complete" at bounding box center [130, 244] width 138 height 17
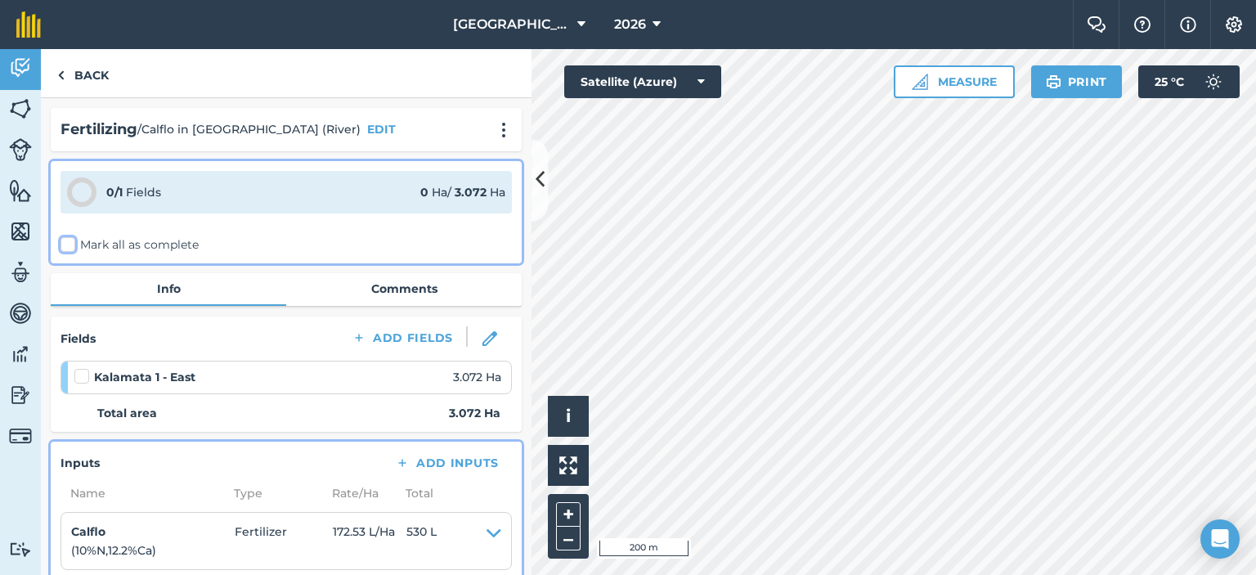
click at [70, 240] on input "Mark all as complete" at bounding box center [66, 241] width 11 height 11
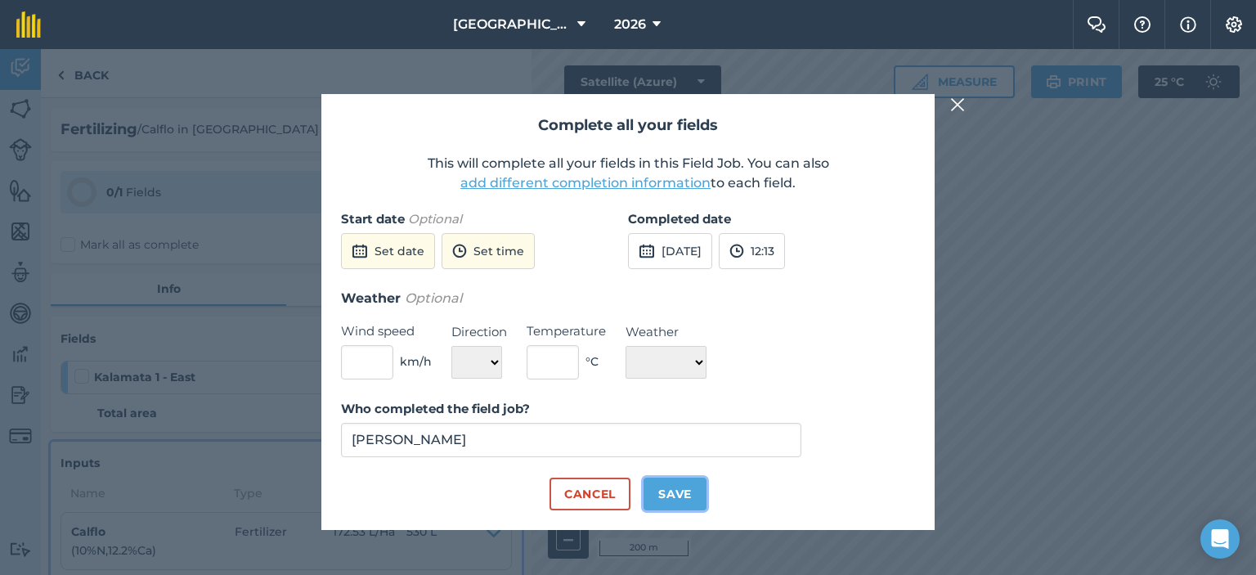
click at [697, 505] on button "Save" at bounding box center [675, 494] width 63 height 33
checkbox input "true"
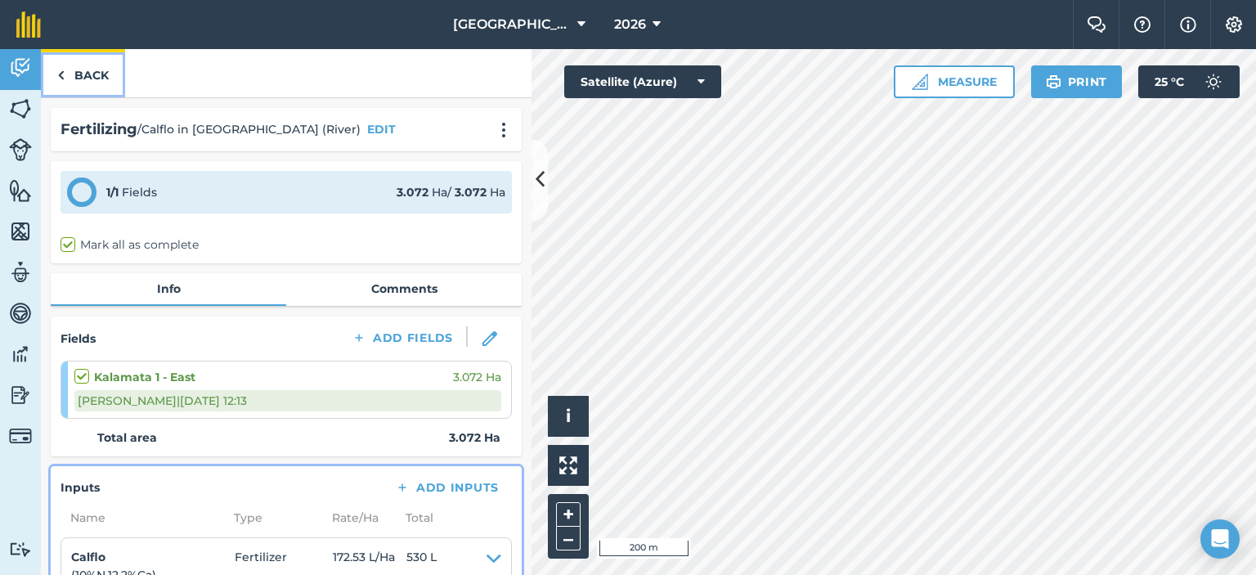
click at [97, 72] on link "Back" at bounding box center [83, 73] width 84 height 48
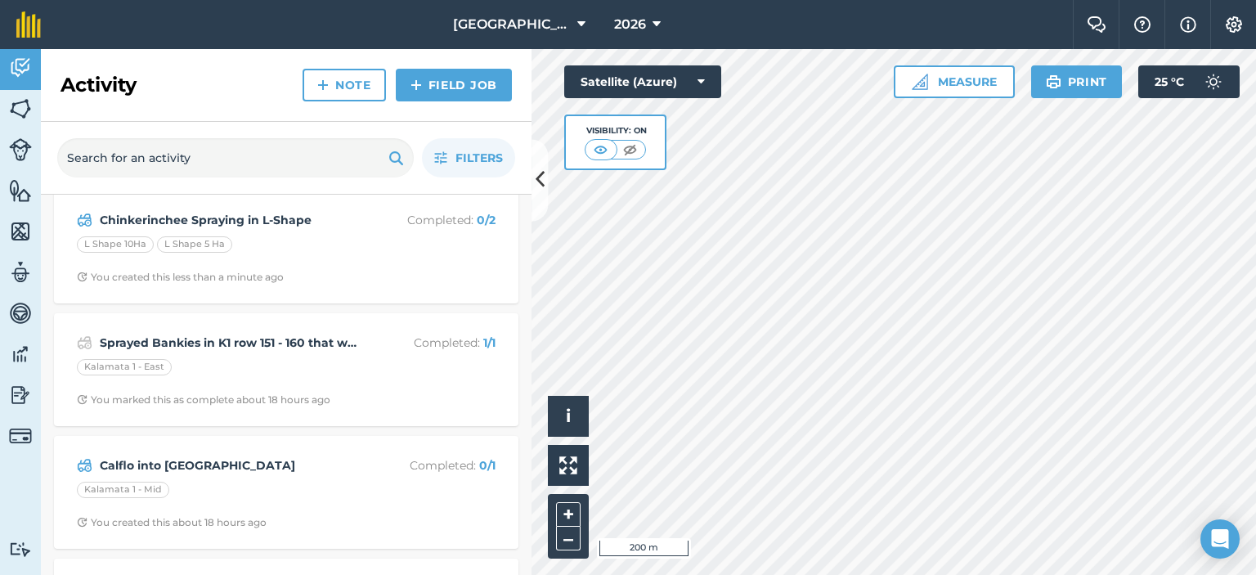
scroll to position [164, 0]
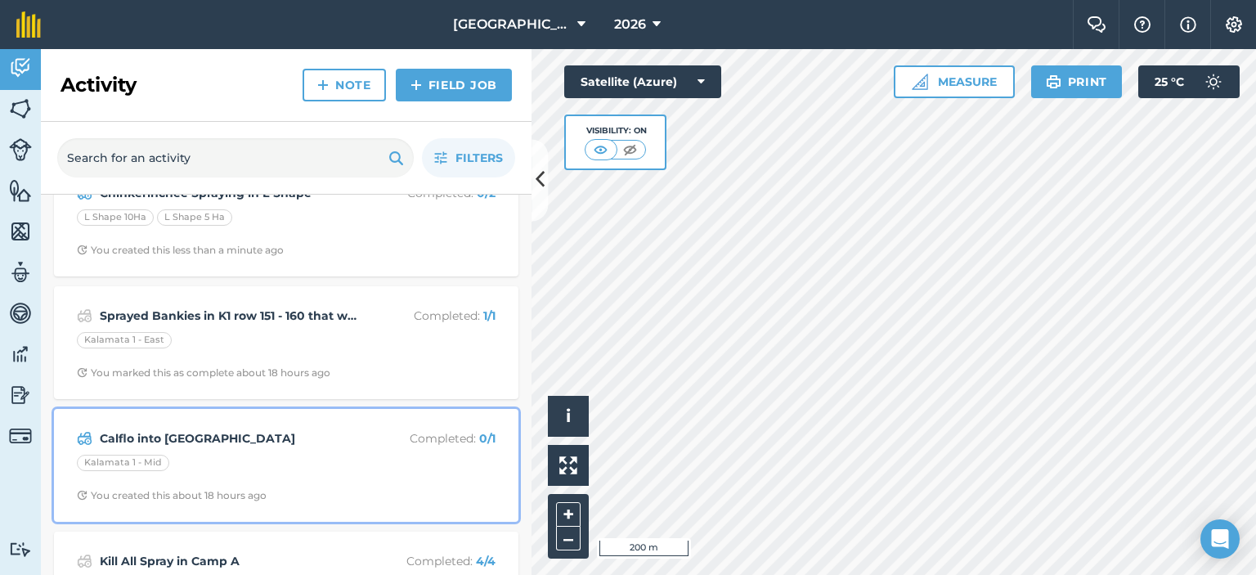
click at [379, 442] on p "Completed : 0 / 1" at bounding box center [431, 438] width 130 height 18
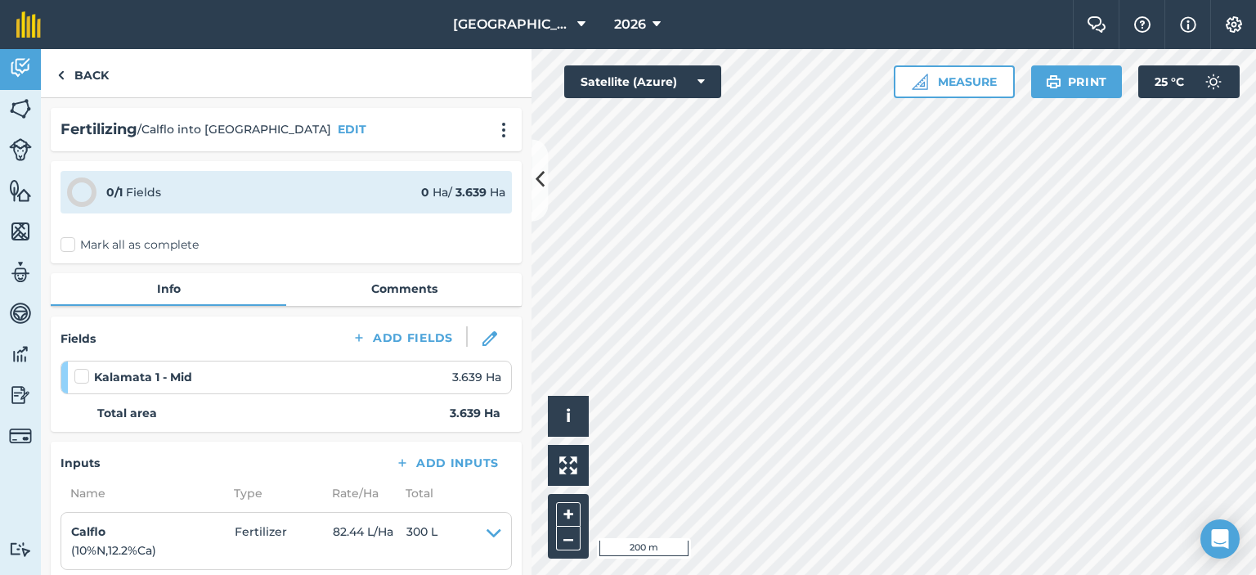
click at [68, 242] on label "Mark all as complete" at bounding box center [130, 244] width 138 height 17
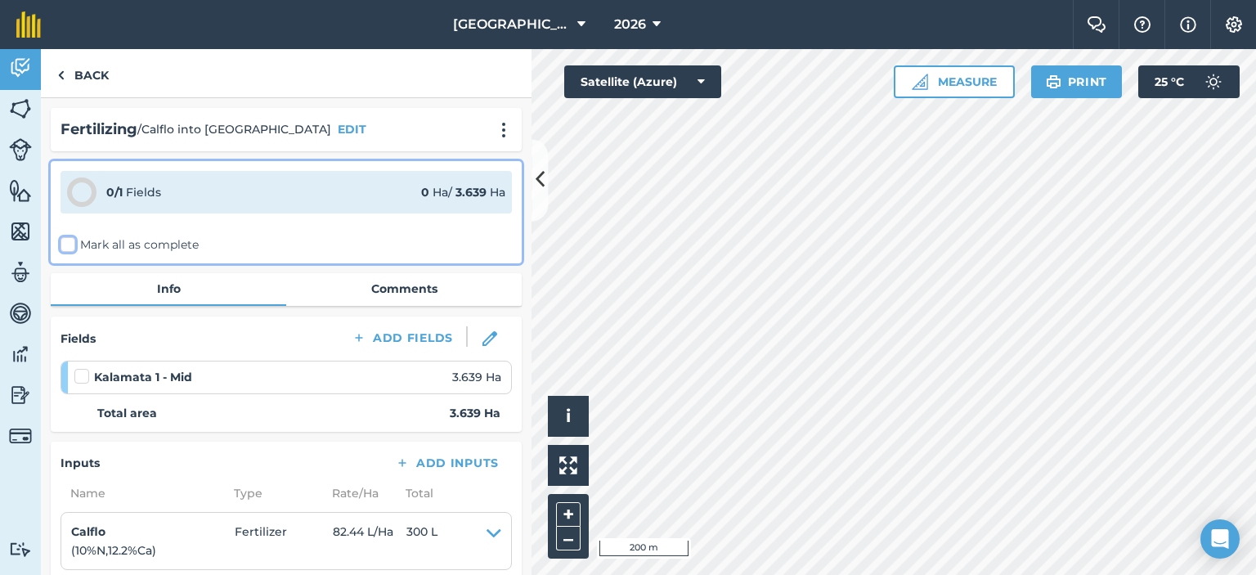
click at [68, 242] on input "Mark all as complete" at bounding box center [66, 241] width 11 height 11
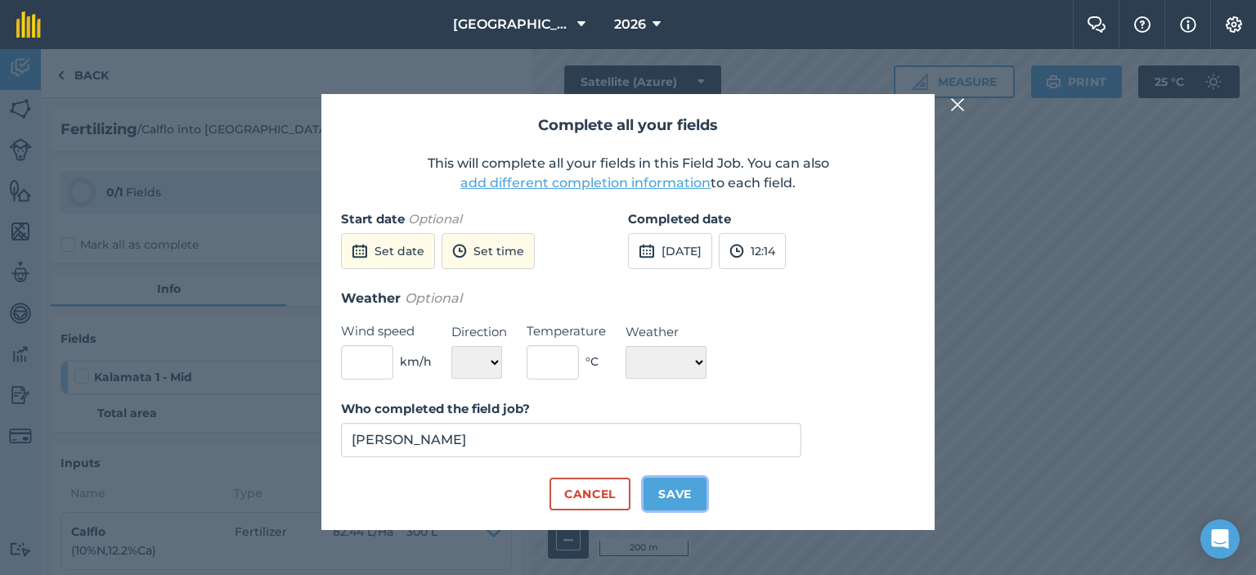
click at [694, 489] on button "Save" at bounding box center [675, 494] width 63 height 33
checkbox input "true"
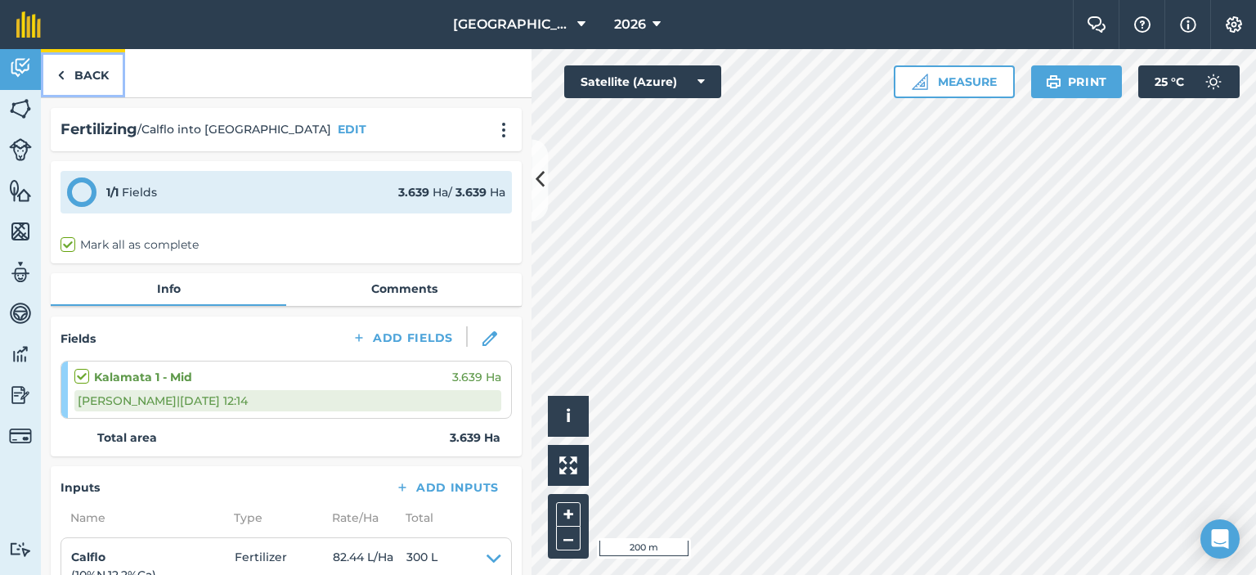
click at [70, 68] on link "Back" at bounding box center [83, 73] width 84 height 48
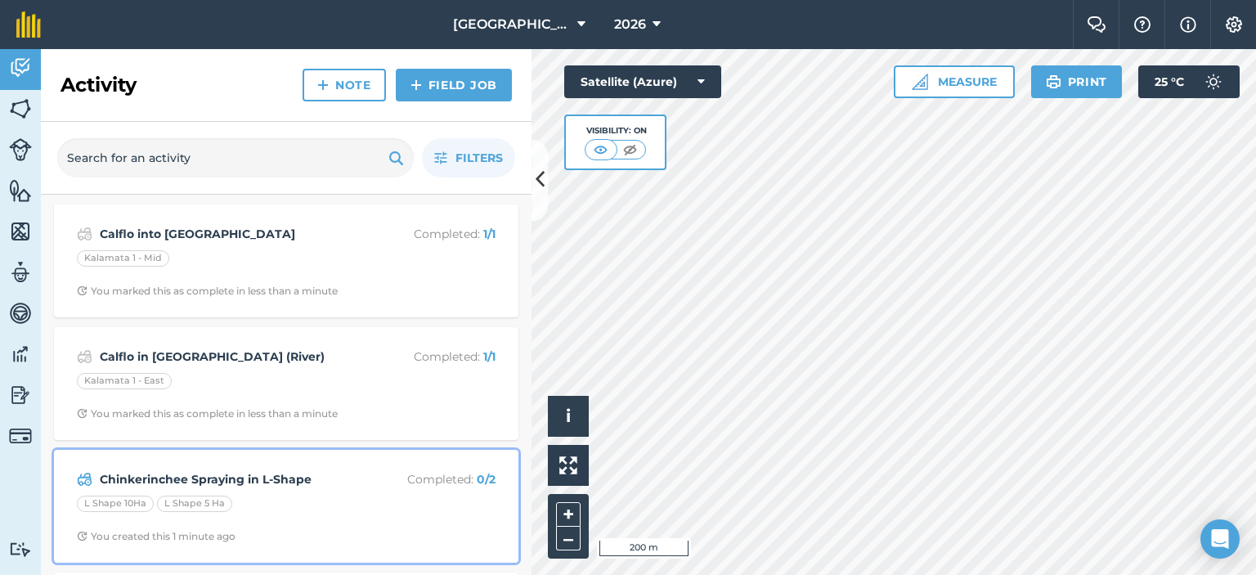
click at [365, 493] on div "Chinkerinchee Spraying in L-Shape Completed : 0 / 2 L Shape 10Ha L Shape 5 Ha Y…" at bounding box center [286, 506] width 445 height 93
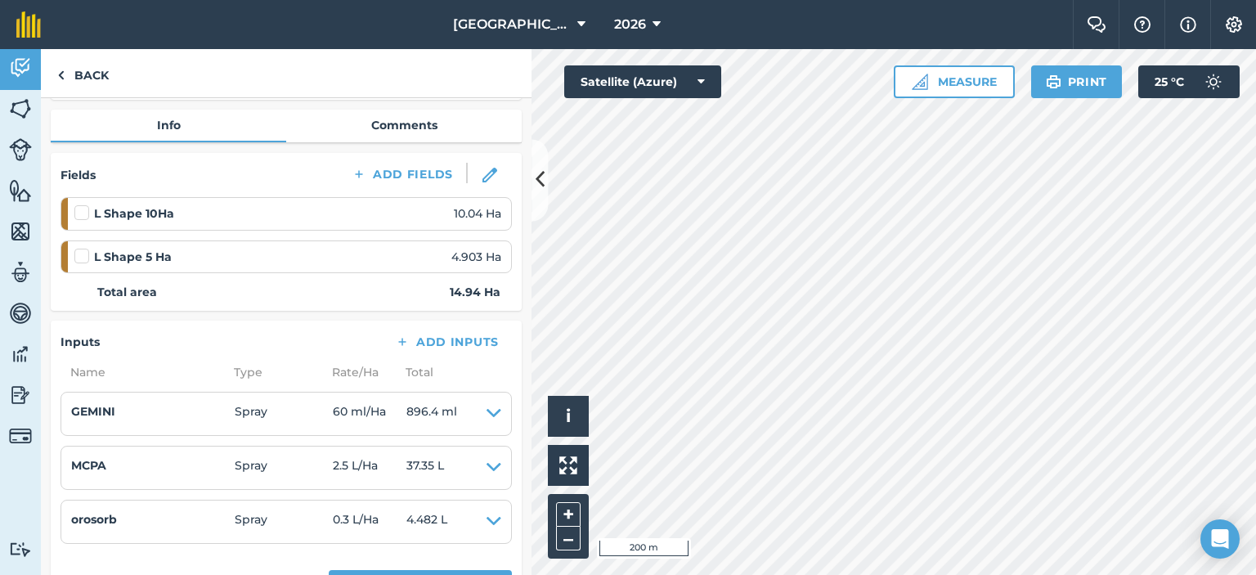
scroll to position [245, 0]
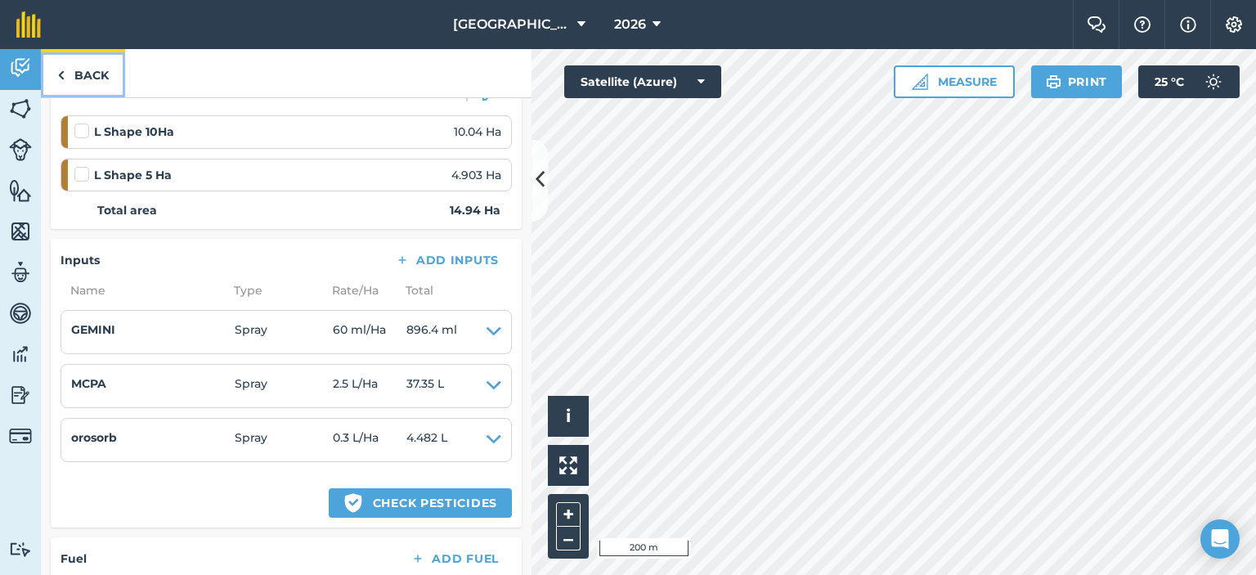
click at [70, 74] on link "Back" at bounding box center [83, 73] width 84 height 48
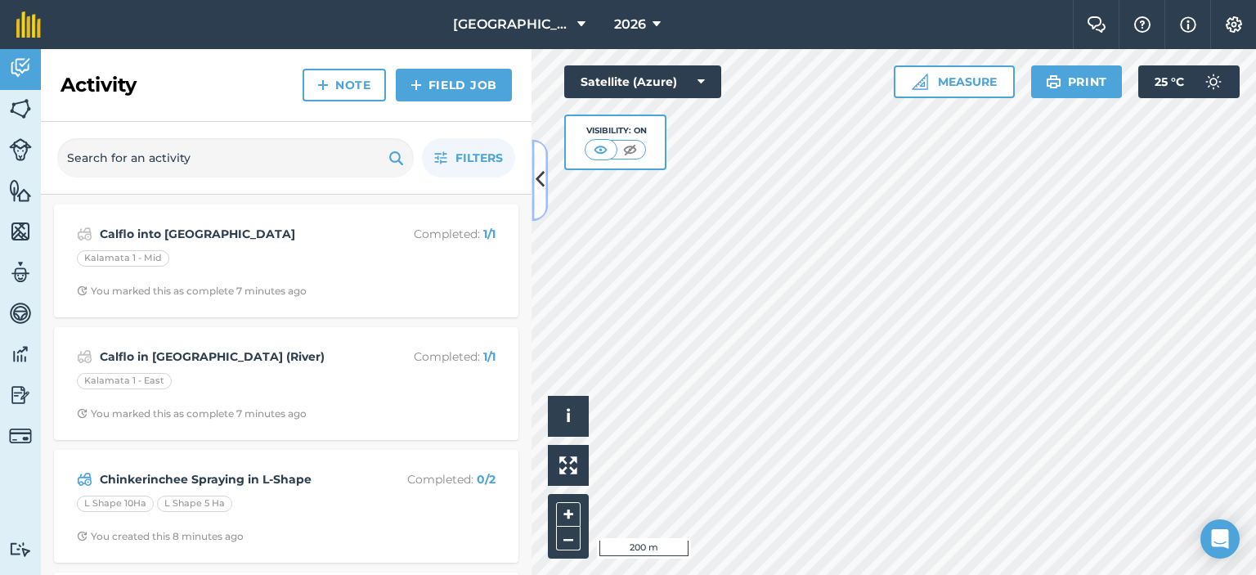
click at [544, 184] on icon at bounding box center [540, 180] width 9 height 29
